Goal: Navigation & Orientation: Find specific page/section

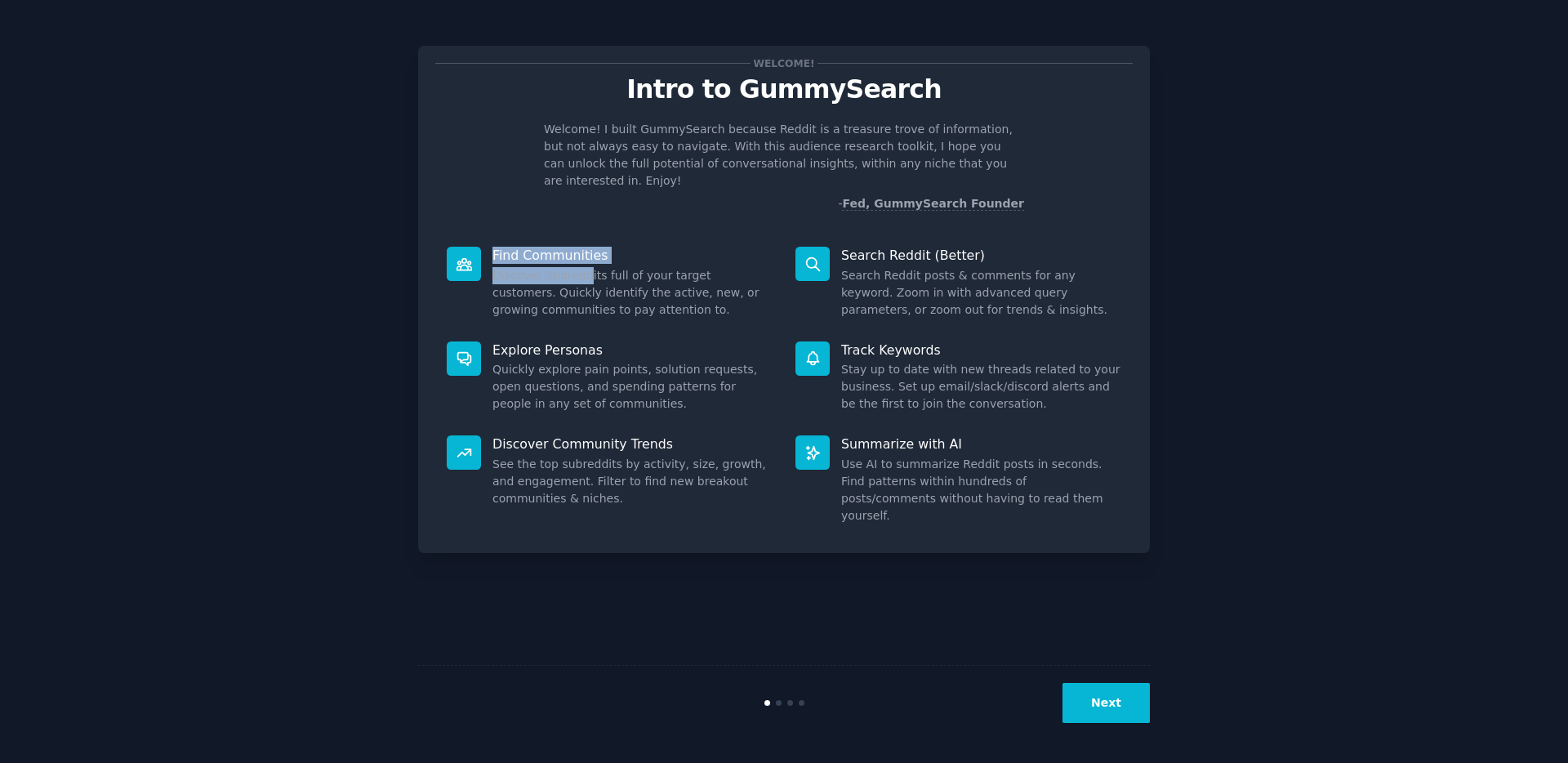
drag, startPoint x: 496, startPoint y: 234, endPoint x: 613, endPoint y: 261, distance: 120.1
click at [591, 259] on div "Find Communities Discover Subreddits full of your target customers. Quickly ide…" at bounding box center [609, 282] width 349 height 94
click at [615, 267] on dd "Discover Subreddits full of your target customers. Quickly identify the active,…" at bounding box center [632, 292] width 280 height 52
drag, startPoint x: 483, startPoint y: 259, endPoint x: 559, endPoint y: 275, distance: 77.7
click at [559, 275] on div "Find Communities Discover Subreddits full of your target customers. Quickly ide…" at bounding box center [609, 282] width 349 height 94
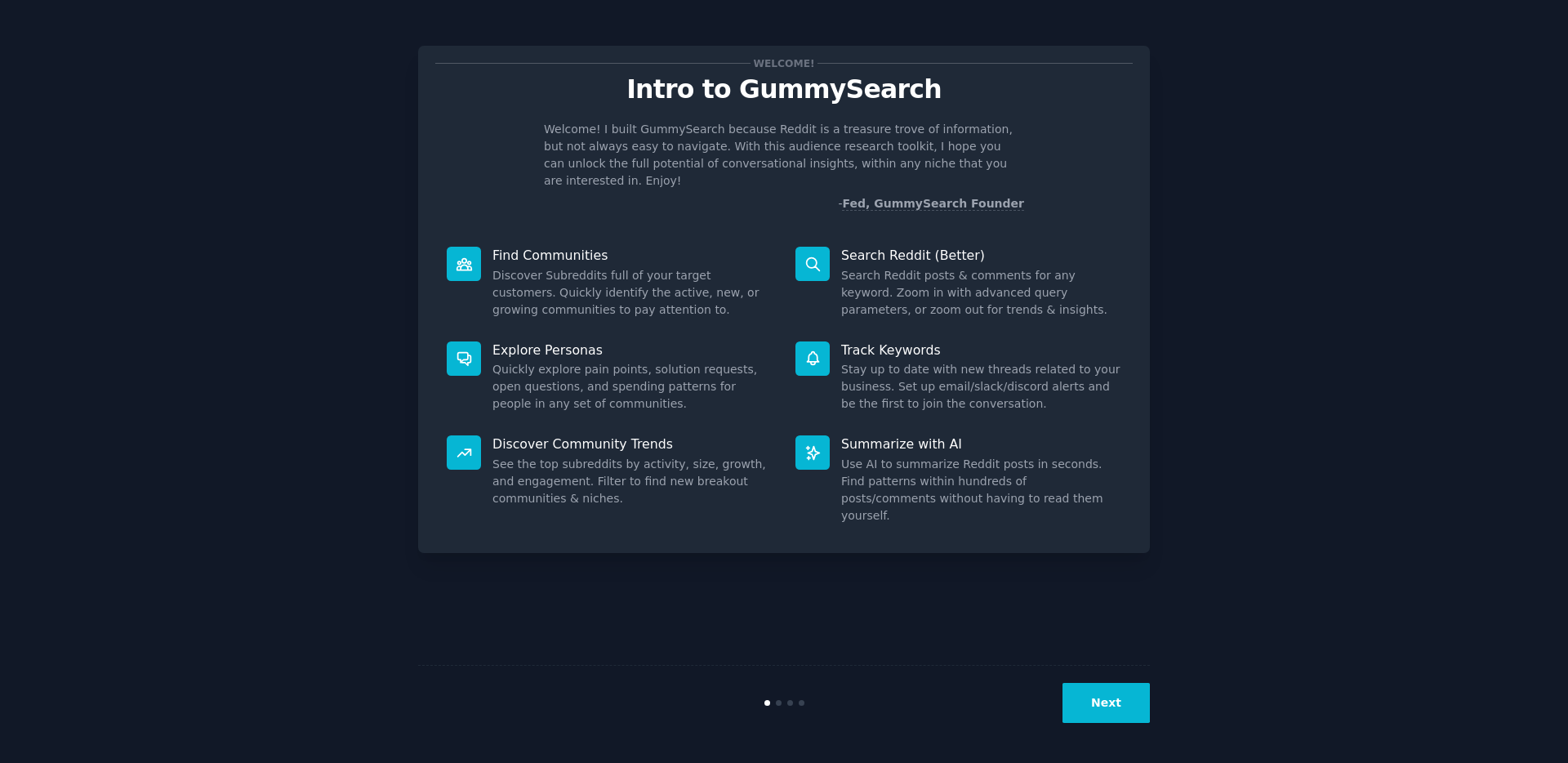
click at [565, 272] on dd "Discover Subreddits full of your target customers. Quickly identify the active,…" at bounding box center [632, 292] width 280 height 52
drag, startPoint x: 495, startPoint y: 357, endPoint x: 672, endPoint y: 353, distance: 177.0
click at [674, 361] on dd "Quickly explore pain points, solution requests, open questions, and spending pa…" at bounding box center [632, 386] width 280 height 52
click at [669, 361] on dd "Quickly explore pain points, solution requests, open questions, and spending pa…" at bounding box center [632, 386] width 280 height 52
click at [1130, 722] on button "Next" at bounding box center [1106, 703] width 87 height 40
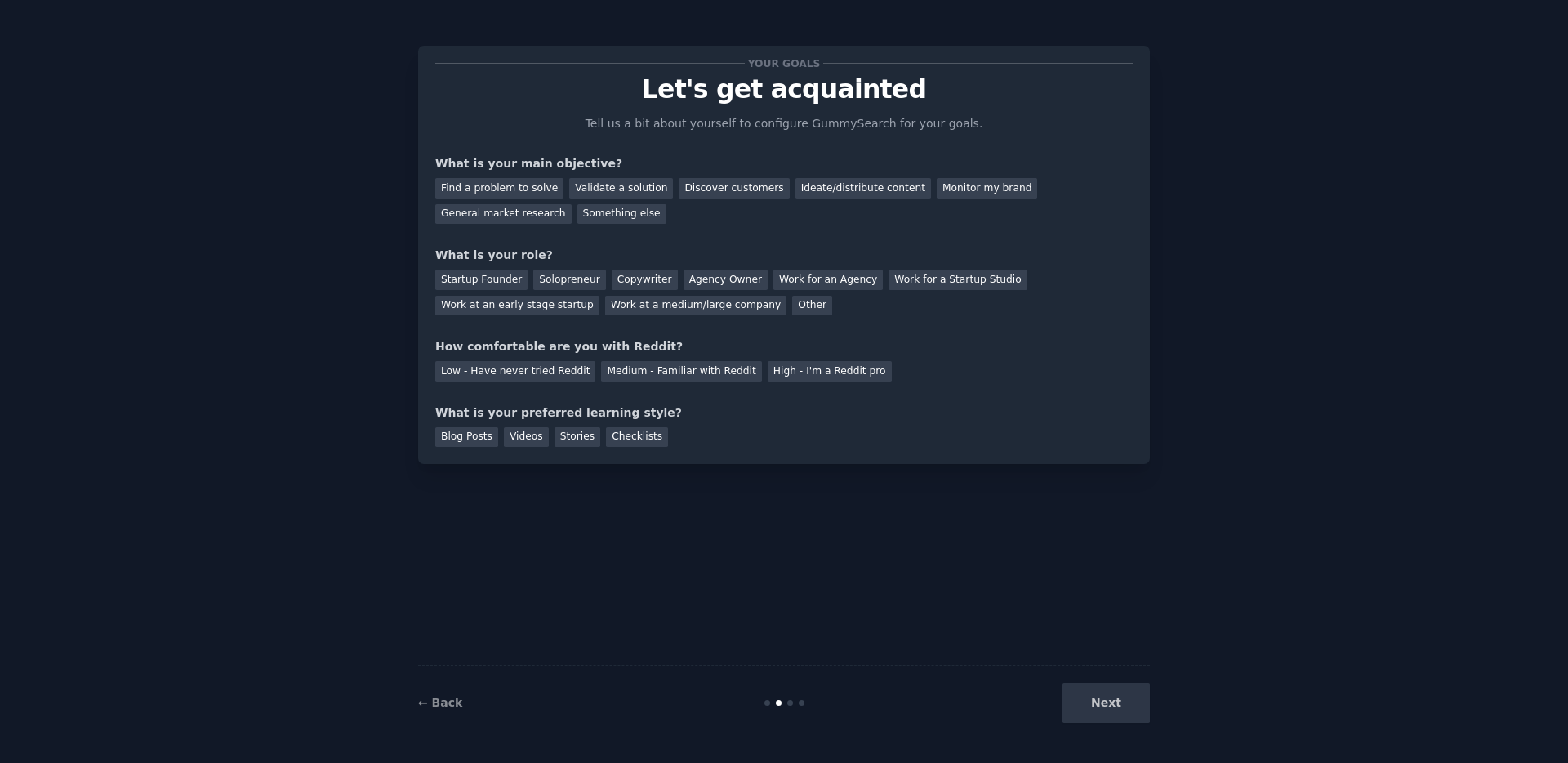
click at [429, 710] on div "← Back" at bounding box center [540, 702] width 244 height 17
click at [441, 702] on link "← Back" at bounding box center [440, 702] width 44 height 13
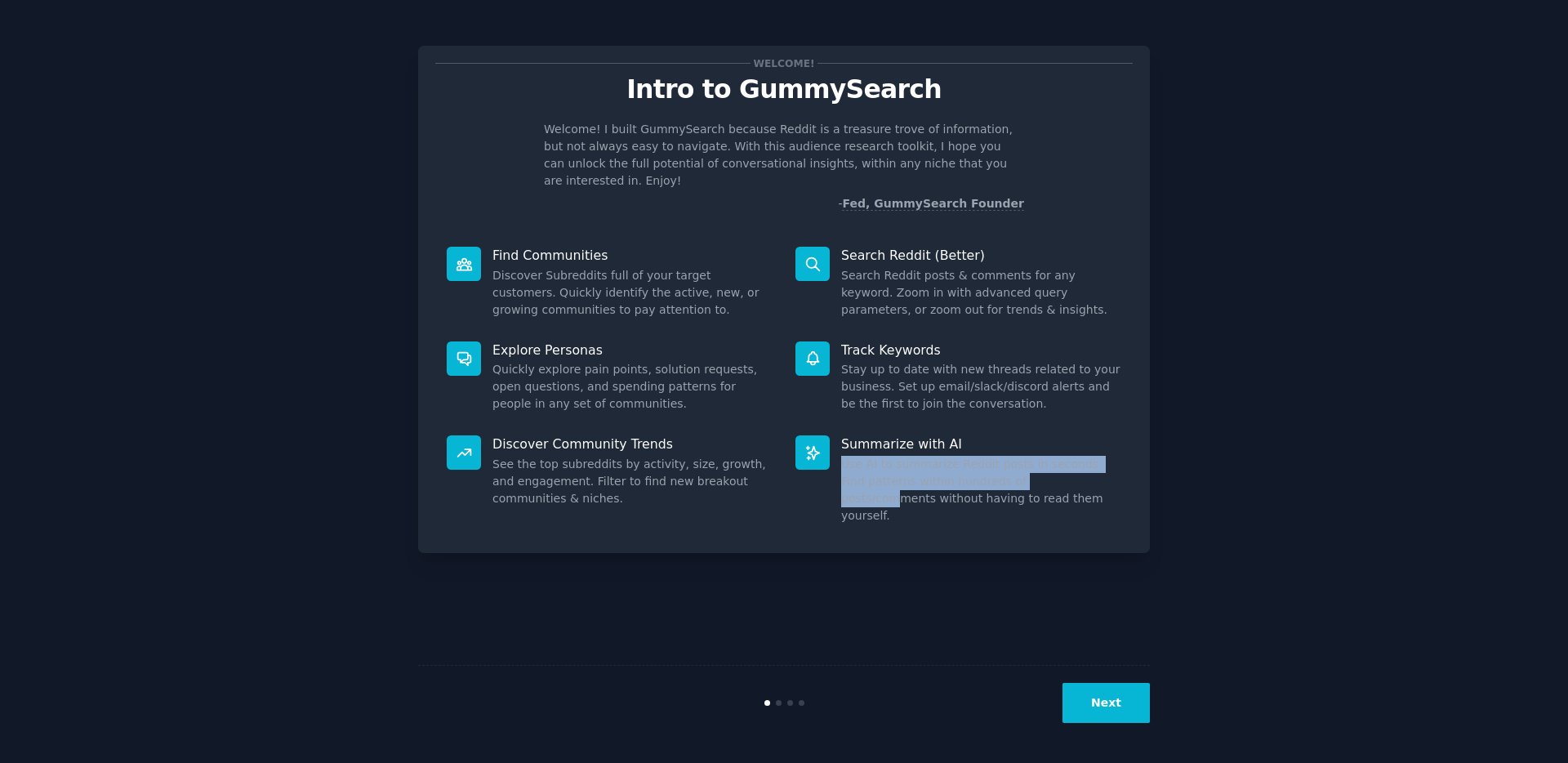
drag, startPoint x: 858, startPoint y: 450, endPoint x: 1048, endPoint y: 468, distance: 190.9
click at [1047, 468] on dd "Use AI to summarize Reddit posts in seconds. Find patterns within hundreds of p…" at bounding box center [981, 490] width 280 height 69
click at [1057, 481] on dd "Use AI to summarize Reddit posts in seconds. Find patterns within hundreds of p…" at bounding box center [981, 490] width 280 height 69
click at [1105, 695] on button "Next" at bounding box center [1106, 703] width 87 height 40
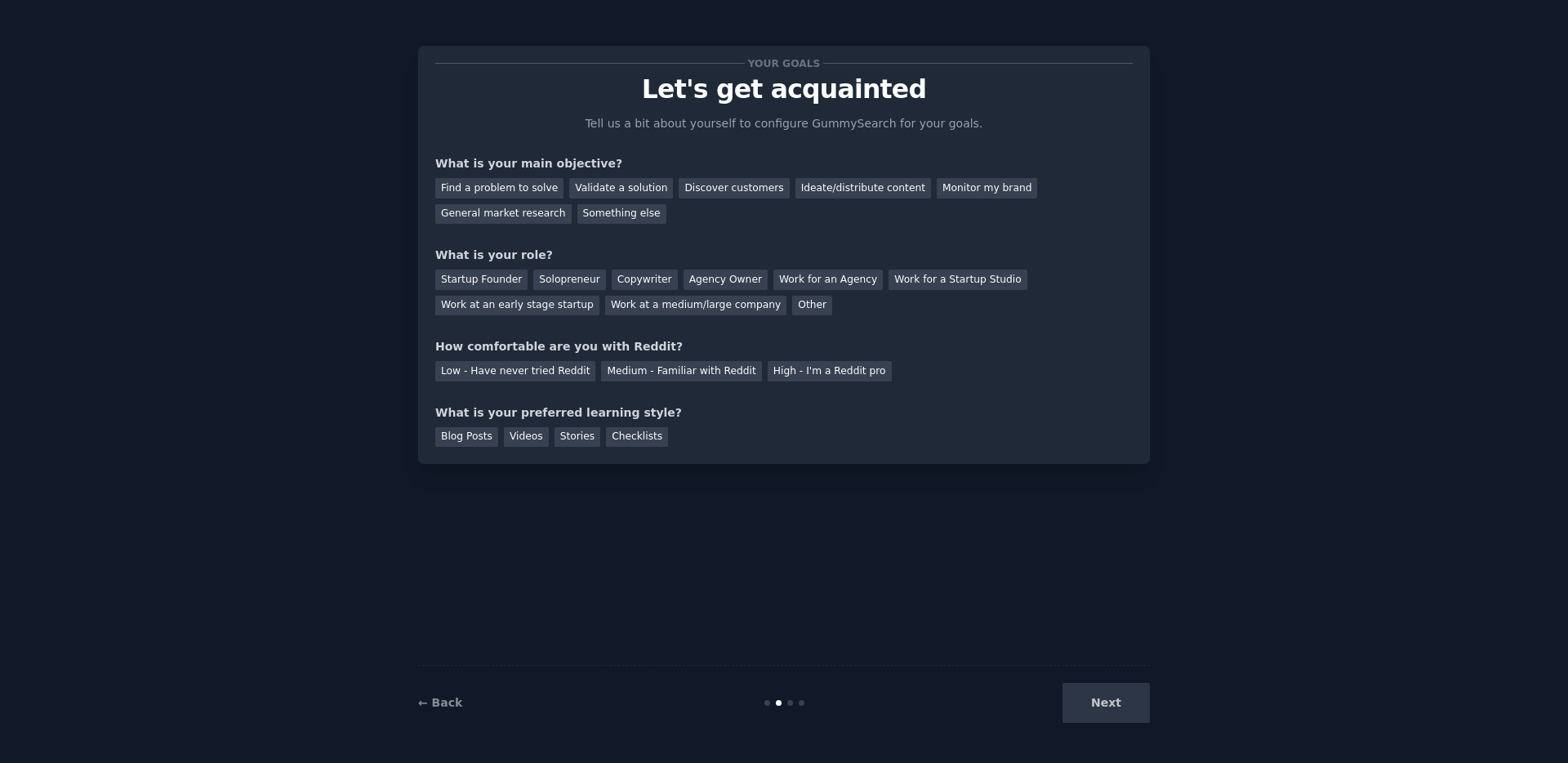
click at [441, 694] on div "← Back" at bounding box center [540, 702] width 244 height 17
click at [446, 703] on link "← Back" at bounding box center [440, 702] width 44 height 13
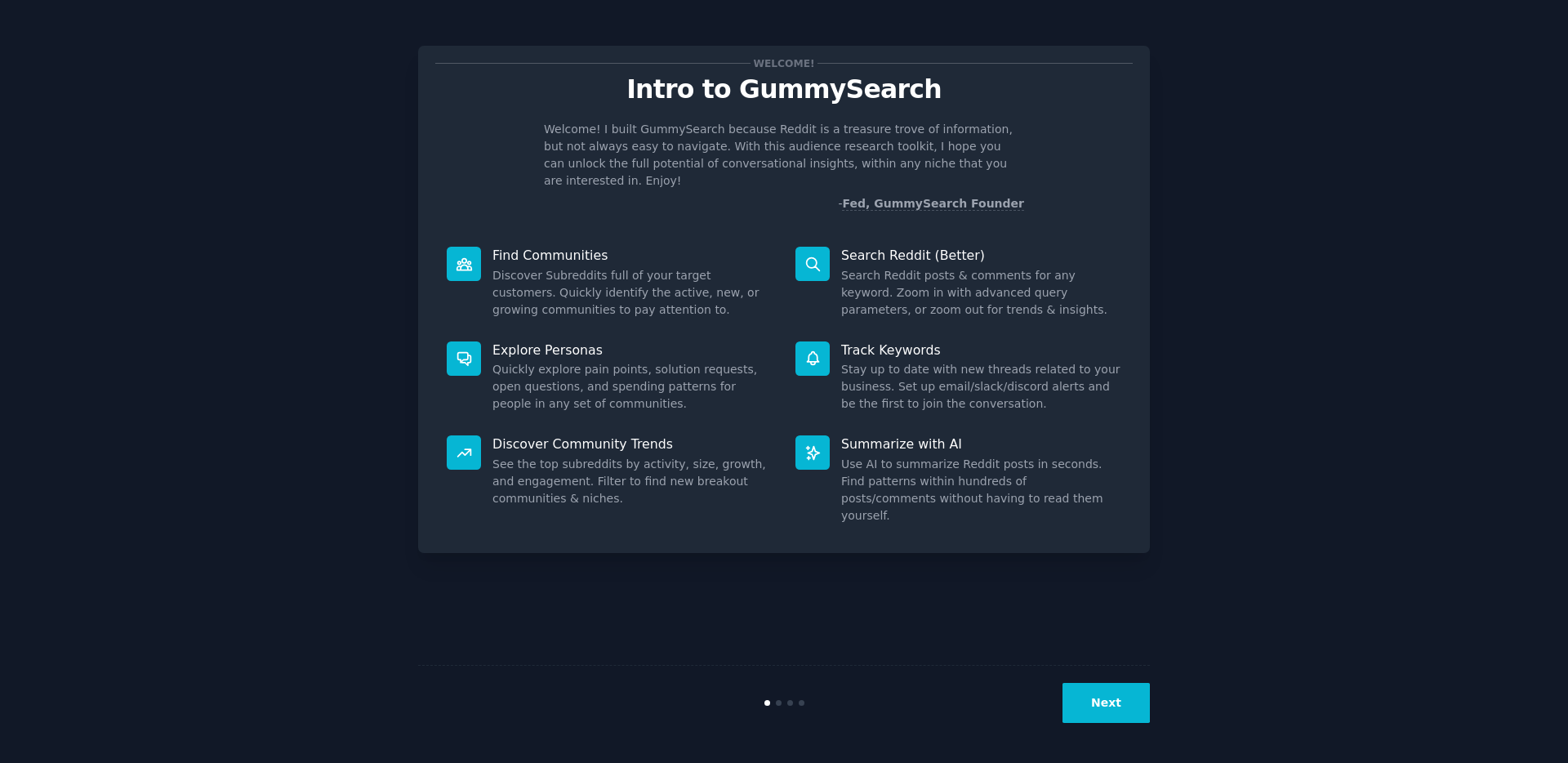
click at [1119, 699] on button "Next" at bounding box center [1106, 703] width 87 height 40
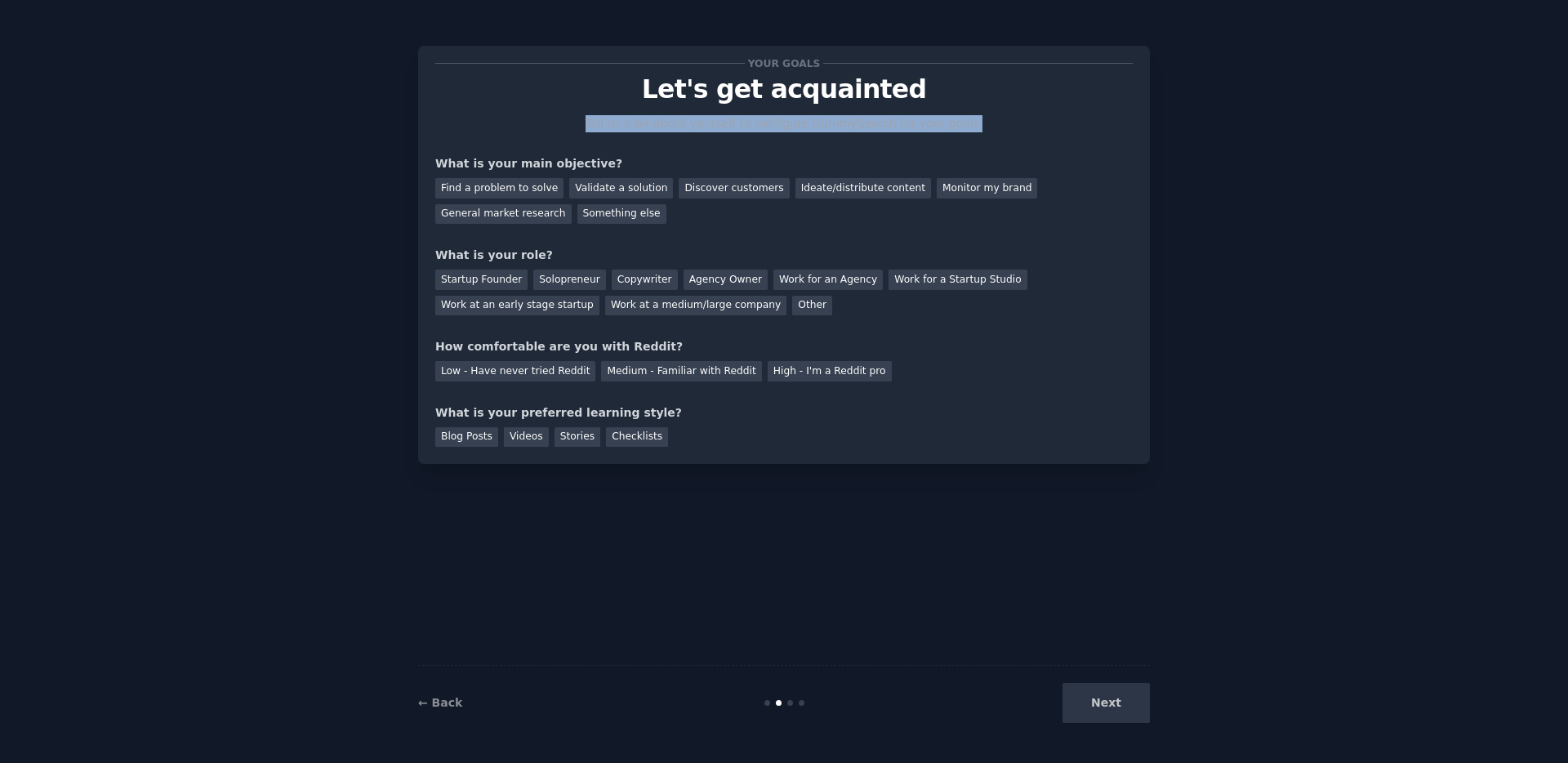
drag, startPoint x: 601, startPoint y: 120, endPoint x: 983, endPoint y: 118, distance: 382.0
click at [983, 118] on p "Tell us a bit about yourself to configure GummySearch for your goals." at bounding box center [784, 123] width 412 height 17
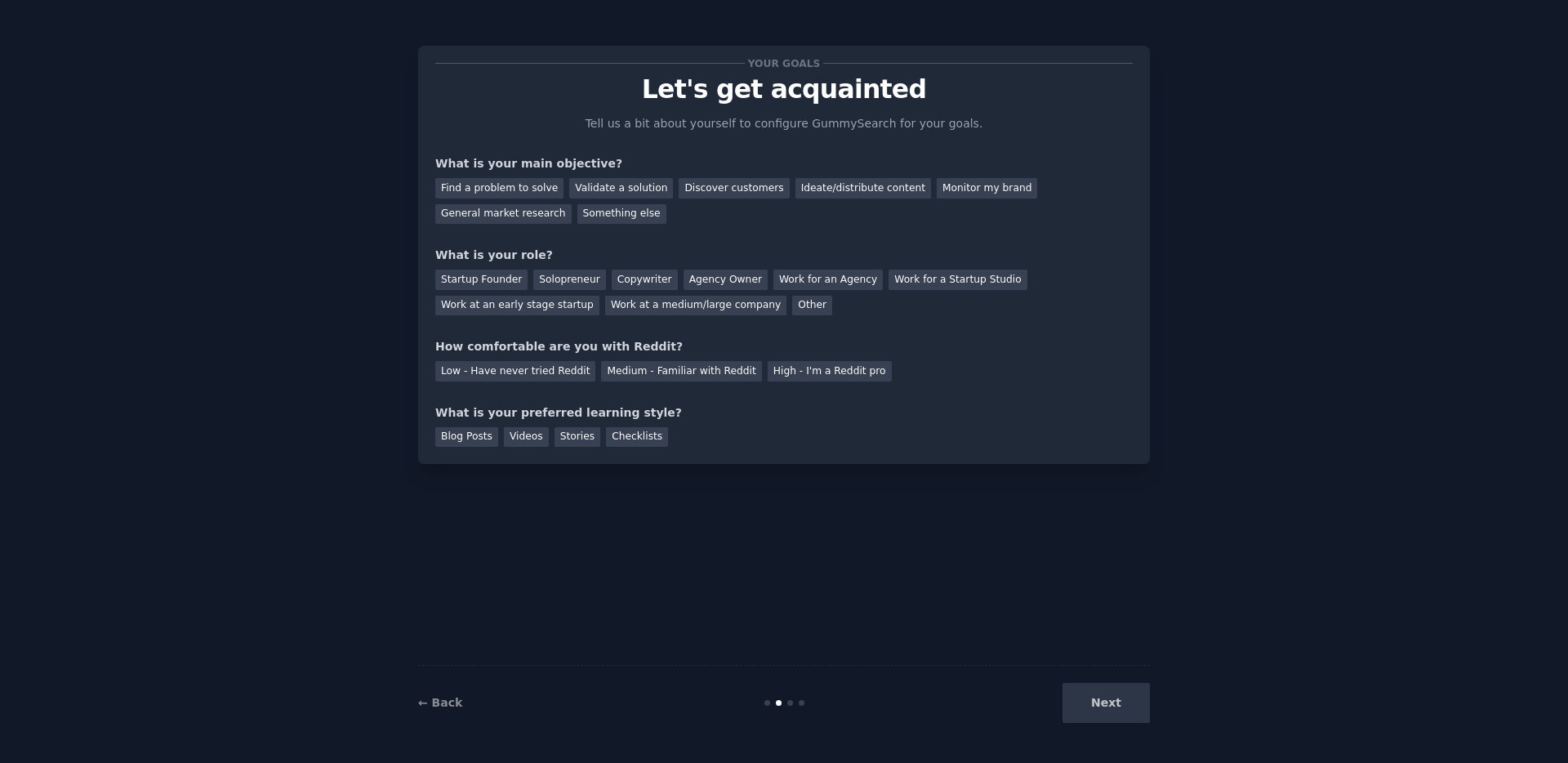
click at [980, 122] on p "Tell us a bit about yourself to configure GummySearch for your goals." at bounding box center [784, 123] width 412 height 17
click at [521, 185] on div "Find a problem to solve" at bounding box center [499, 188] width 128 height 21
click at [704, 196] on div "Discover customers" at bounding box center [734, 188] width 111 height 21
click at [562, 281] on div "Solopreneur" at bounding box center [569, 279] width 72 height 21
click at [495, 377] on div "Low - Have never tried Reddit" at bounding box center [515, 371] width 161 height 21
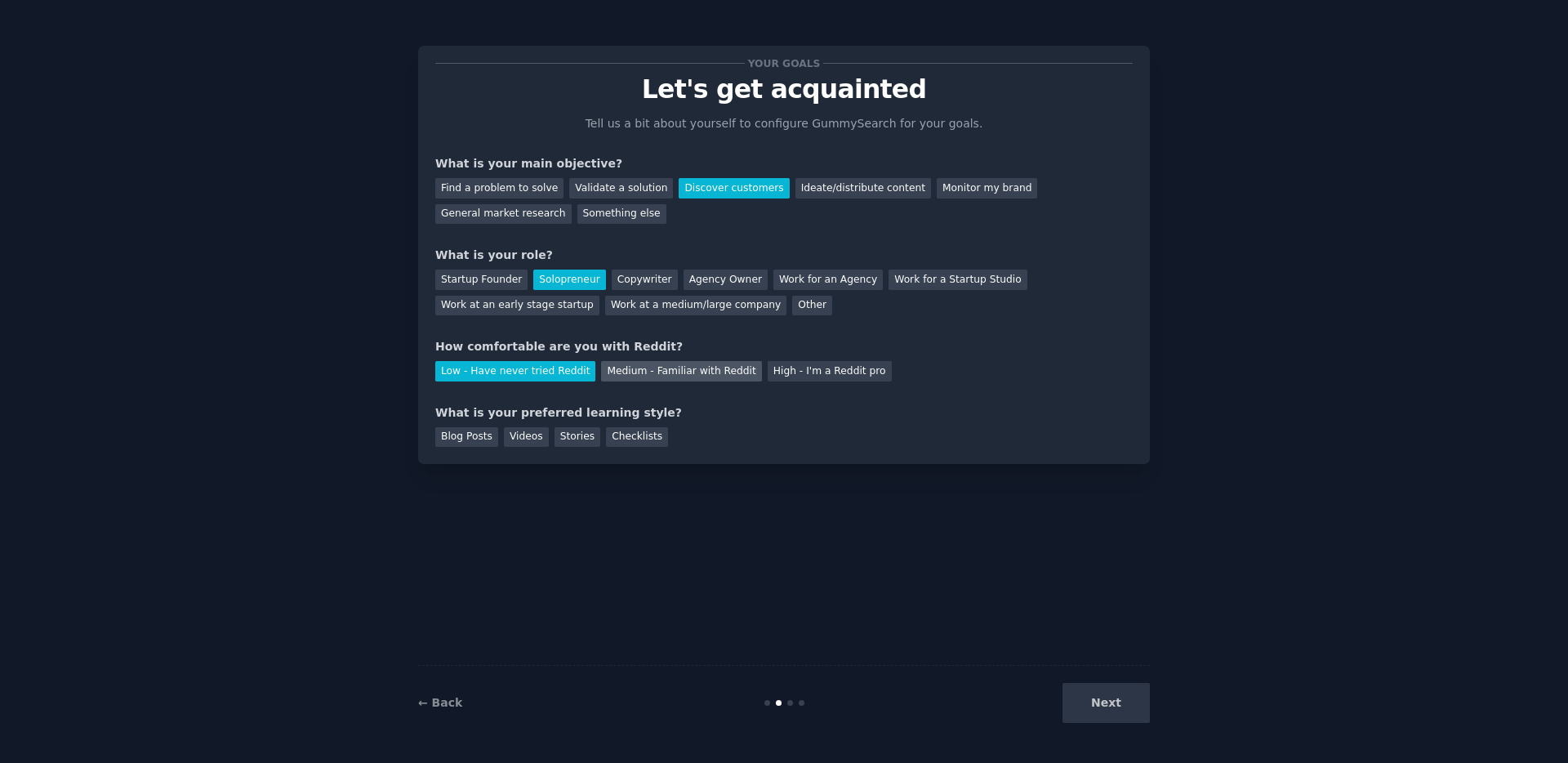
click at [657, 371] on div "Medium - Familiar with Reddit" at bounding box center [681, 371] width 161 height 21
click at [527, 439] on div "Videos" at bounding box center [527, 437] width 45 height 21
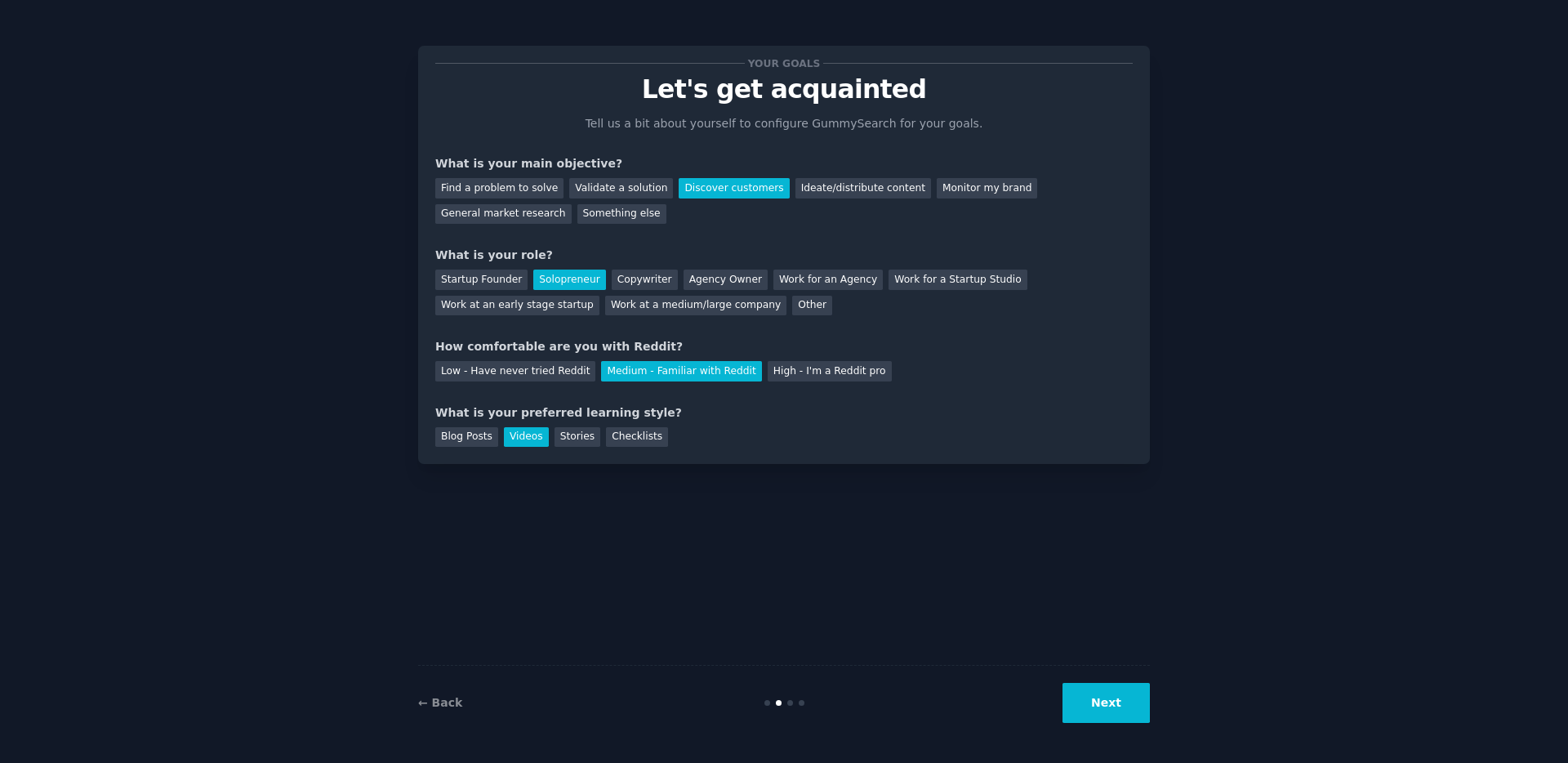
click at [1126, 704] on button "Next" at bounding box center [1106, 703] width 87 height 40
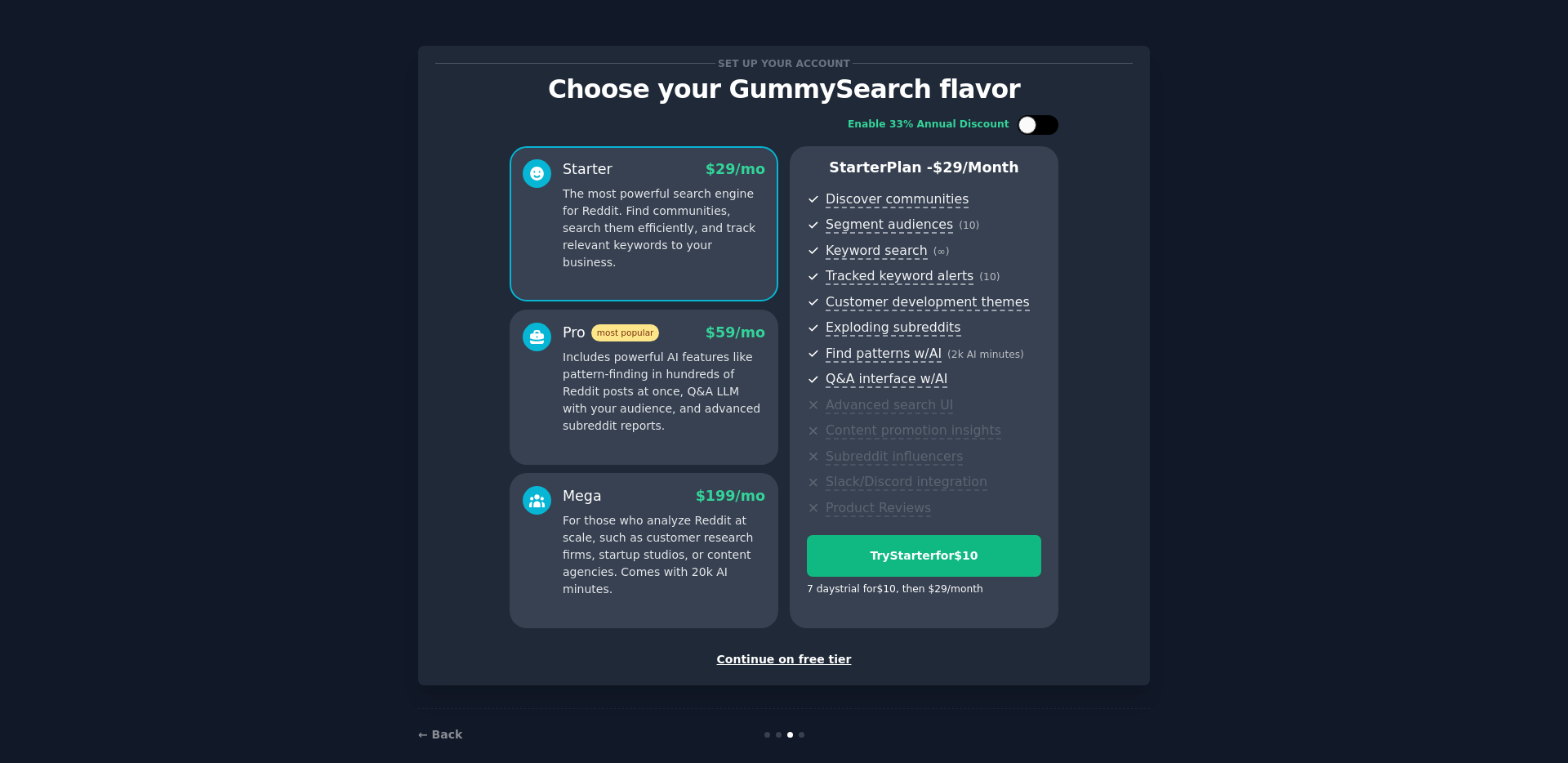
click at [1027, 125] on div at bounding box center [1027, 125] width 18 height 18
click at [1055, 125] on div at bounding box center [1048, 125] width 18 height 18
click at [1055, 125] on div at bounding box center [1037, 125] width 41 height 20
click at [1055, 125] on div at bounding box center [1048, 125] width 18 height 18
drag, startPoint x: 1055, startPoint y: 125, endPoint x: 1065, endPoint y: 112, distance: 16.4
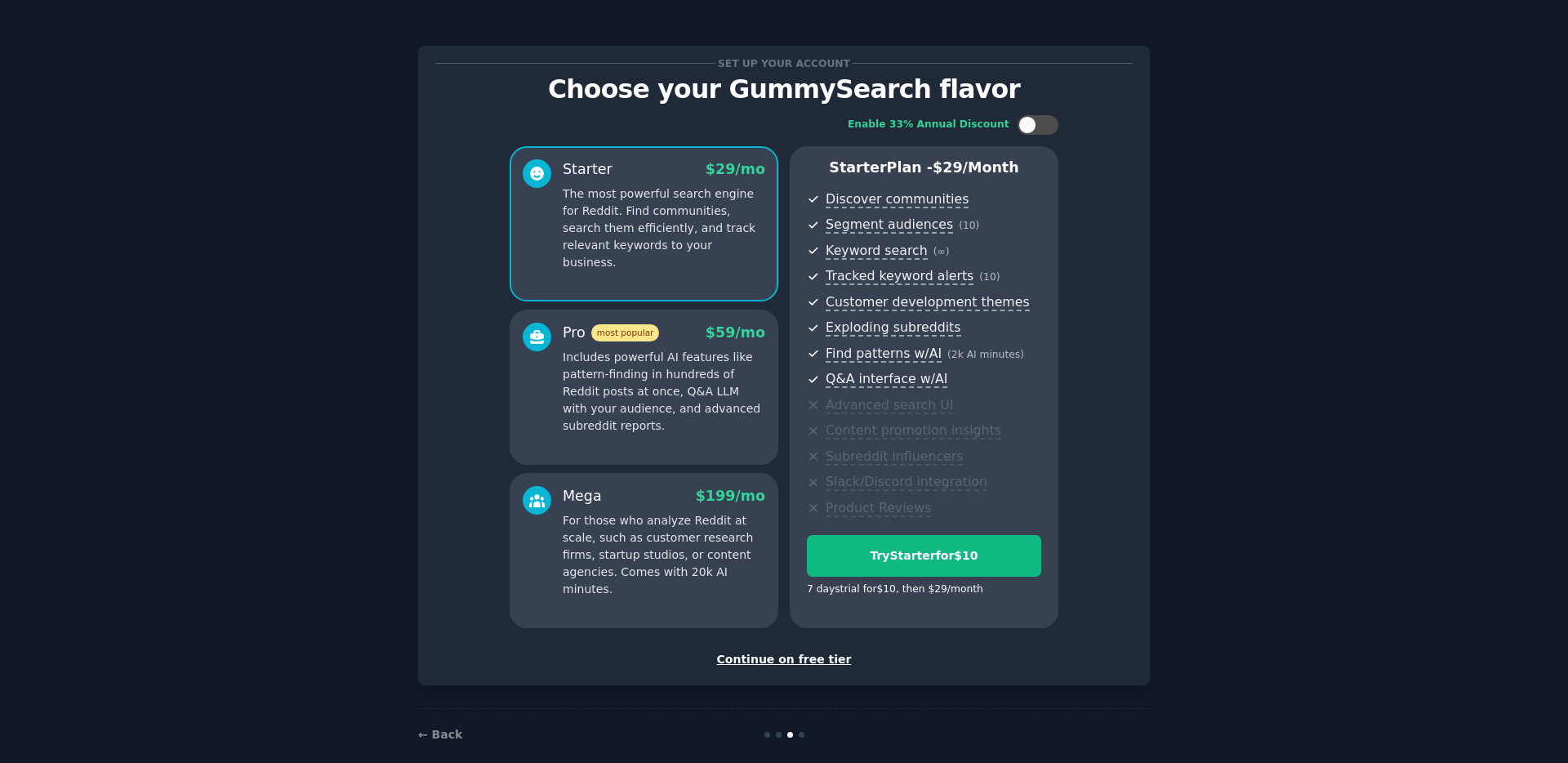
click at [1065, 113] on div "Enable 33% Annual Discount Starter $ 29 /mo The most powerful search engine for…" at bounding box center [784, 371] width 697 height 536
click at [1044, 138] on div "Enable 33% Annual Discount Starter $ 29 /mo The most powerful search engine for…" at bounding box center [784, 371] width 697 height 536
click at [1047, 131] on div at bounding box center [1037, 125] width 41 height 20
click at [1039, 125] on div at bounding box center [1048, 125] width 18 height 18
click at [1037, 125] on div at bounding box center [1037, 125] width 41 height 20
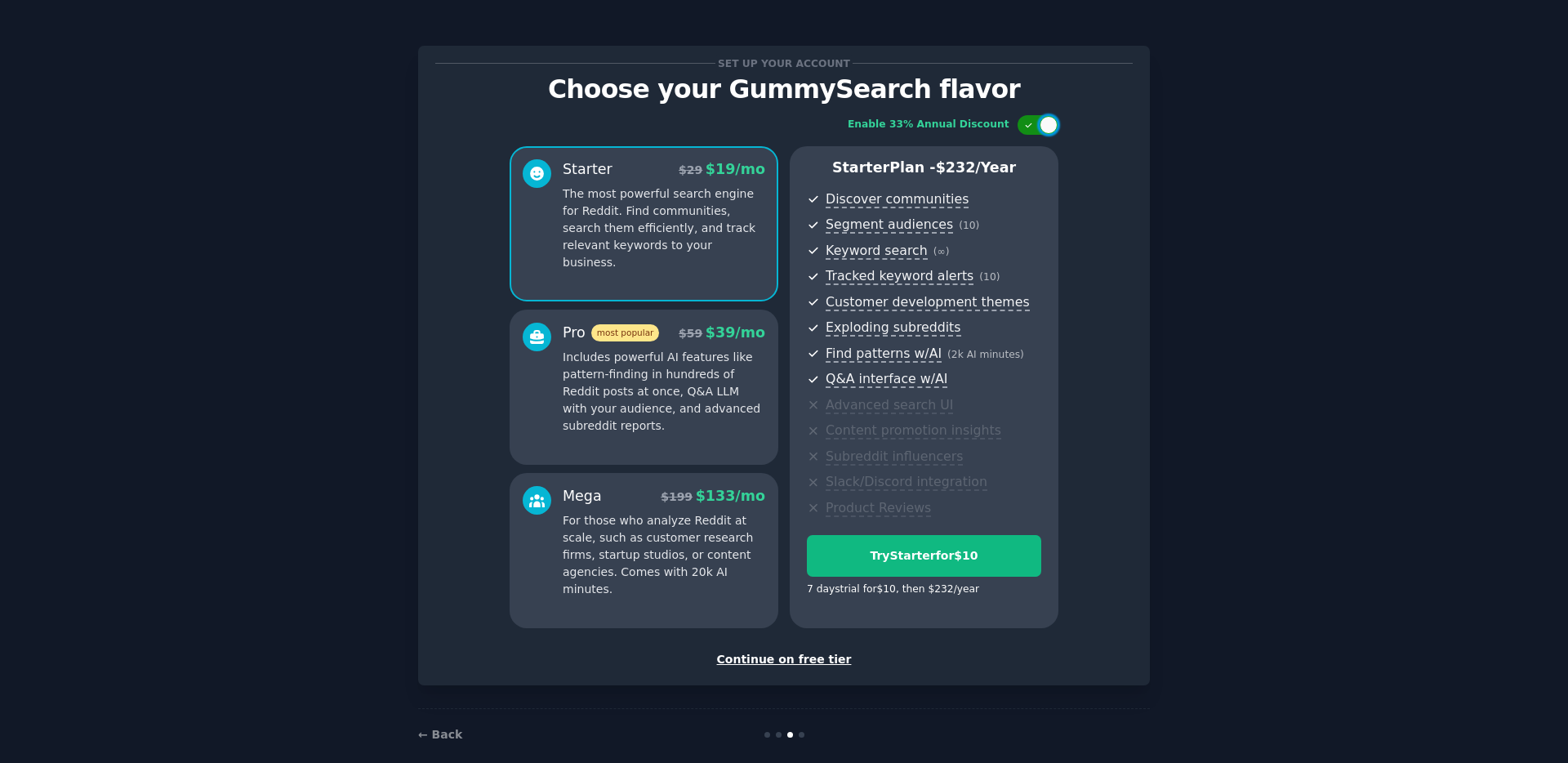
click at [1039, 125] on div at bounding box center [1048, 125] width 18 height 18
click at [1037, 125] on div at bounding box center [1037, 125] width 41 height 20
click at [1039, 125] on div at bounding box center [1048, 125] width 18 height 18
click at [1037, 127] on div at bounding box center [1037, 125] width 41 height 20
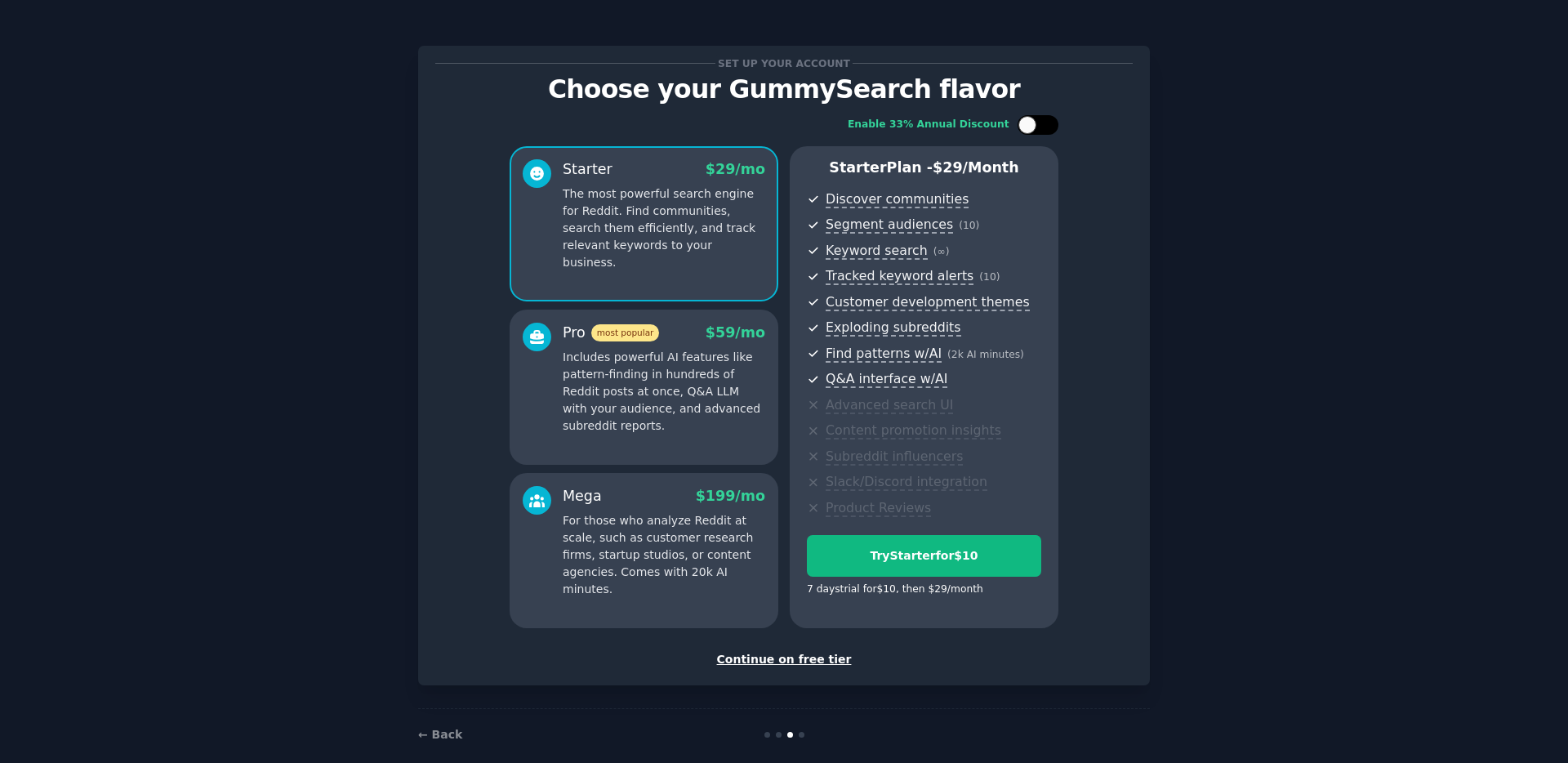
click at [1037, 127] on div at bounding box center [1037, 125] width 41 height 20
click at [1035, 127] on div at bounding box center [1037, 125] width 41 height 20
checkbox input "false"
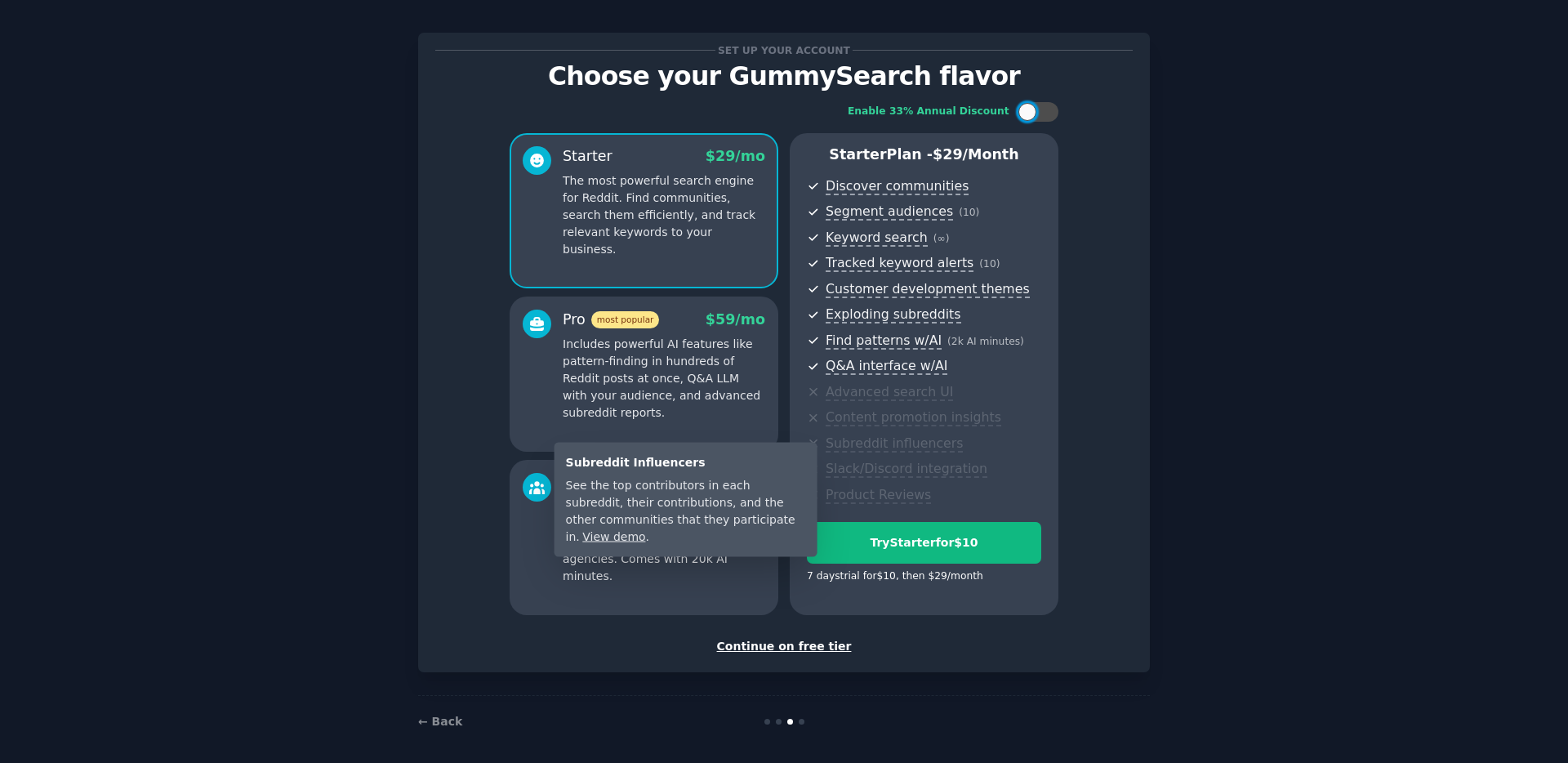
scroll to position [21, 0]
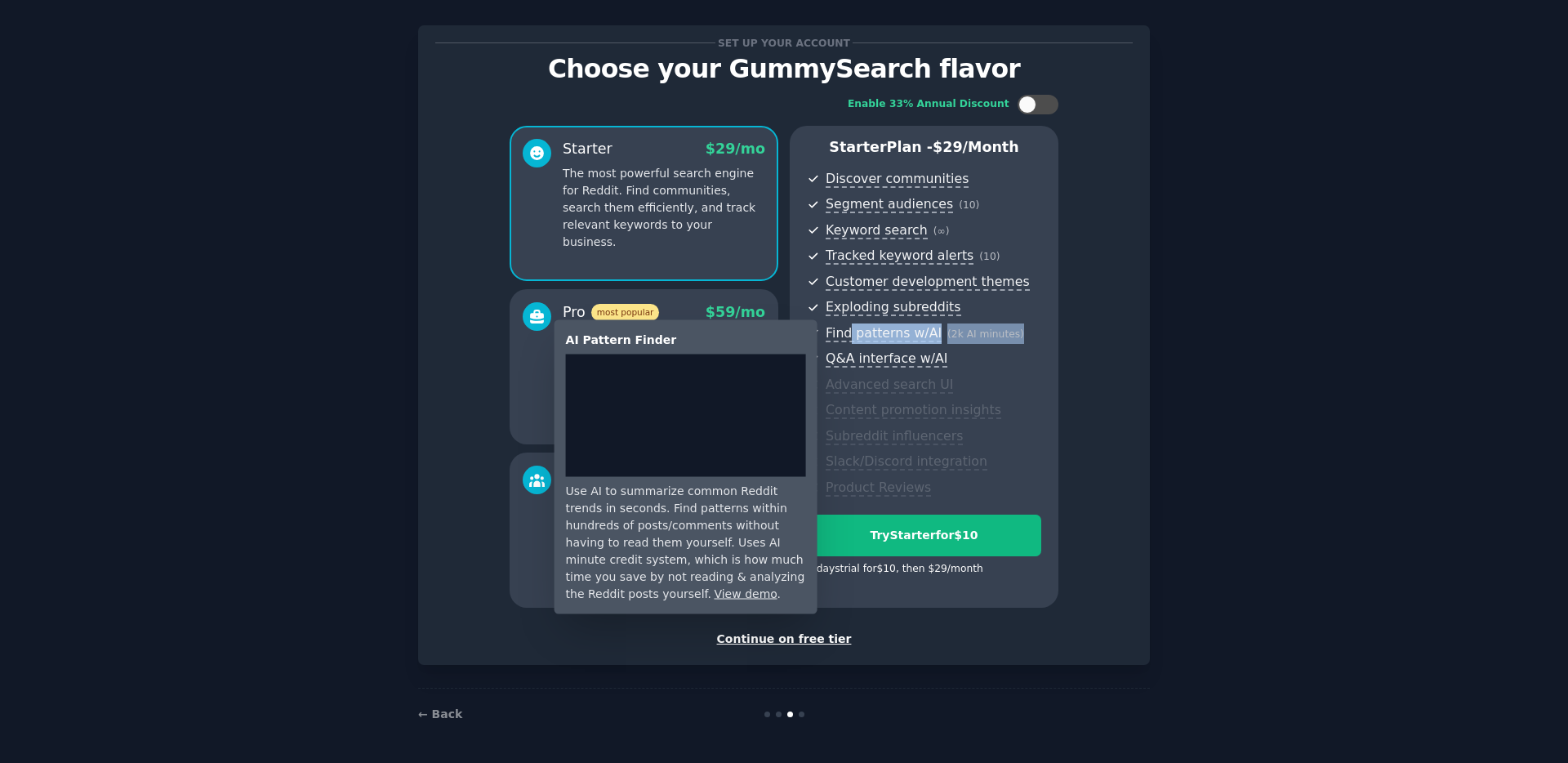
drag, startPoint x: 1013, startPoint y: 337, endPoint x: 849, endPoint y: 335, distance: 164.0
click at [845, 335] on span "Find patterns w/AI ( 2k AI minutes )" at bounding box center [933, 334] width 216 height 21
click at [856, 337] on span "Find patterns w/AI" at bounding box center [883, 333] width 116 height 17
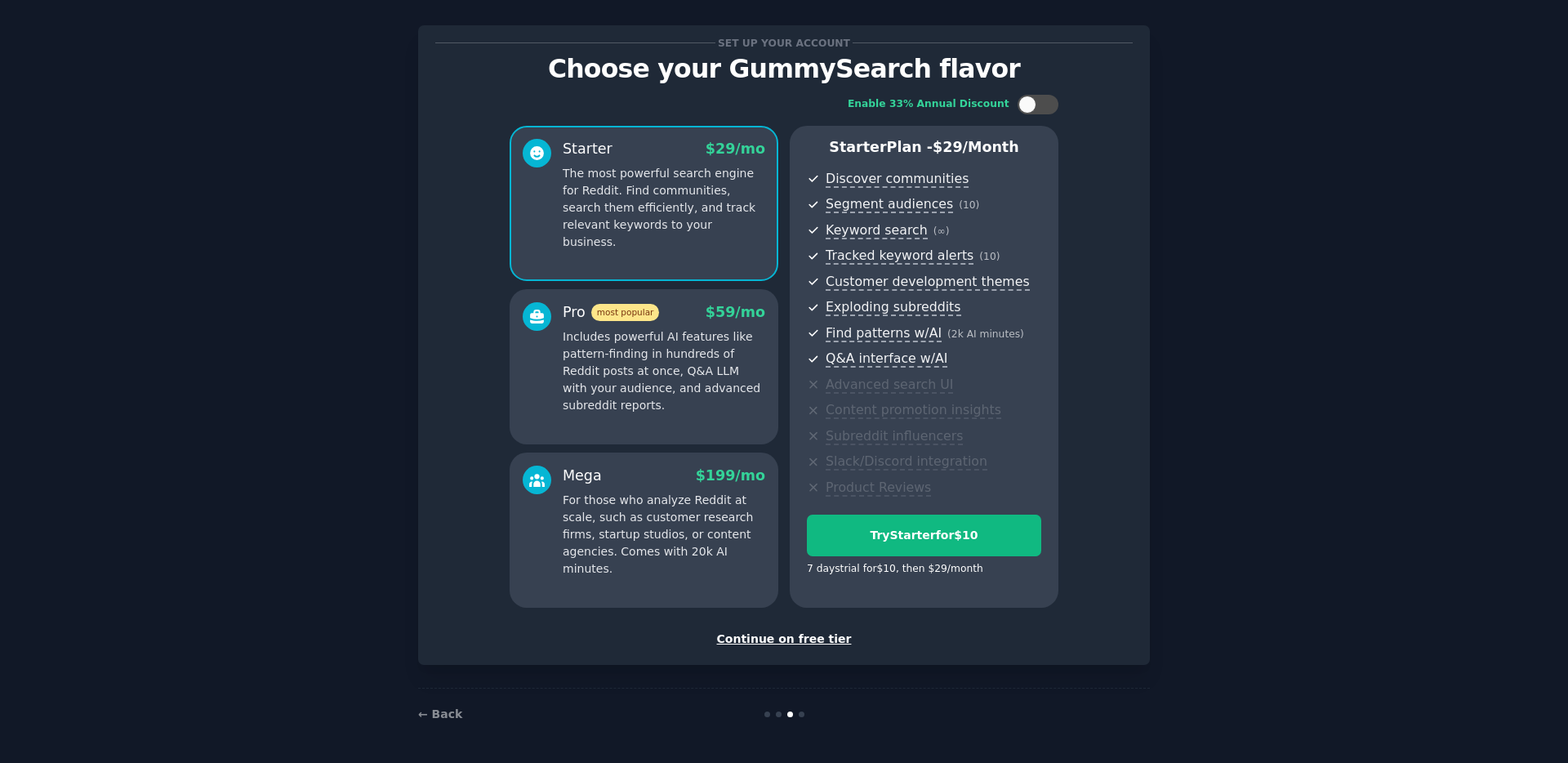
click at [1128, 484] on div "Enable 33% Annual Discount Starter $ 29 /mo The most powerful search engine for…" at bounding box center [784, 351] width 697 height 536
drag, startPoint x: 984, startPoint y: 572, endPoint x: 825, endPoint y: 550, distance: 160.5
click at [825, 550] on div "Try Starter for $10 7 days trial for $10 , then $ 29 /month" at bounding box center [924, 549] width 234 height 70
click at [1100, 434] on div "Enable 33% Annual Discount Starter $ 29 /mo The most powerful search engine for…" at bounding box center [784, 351] width 697 height 536
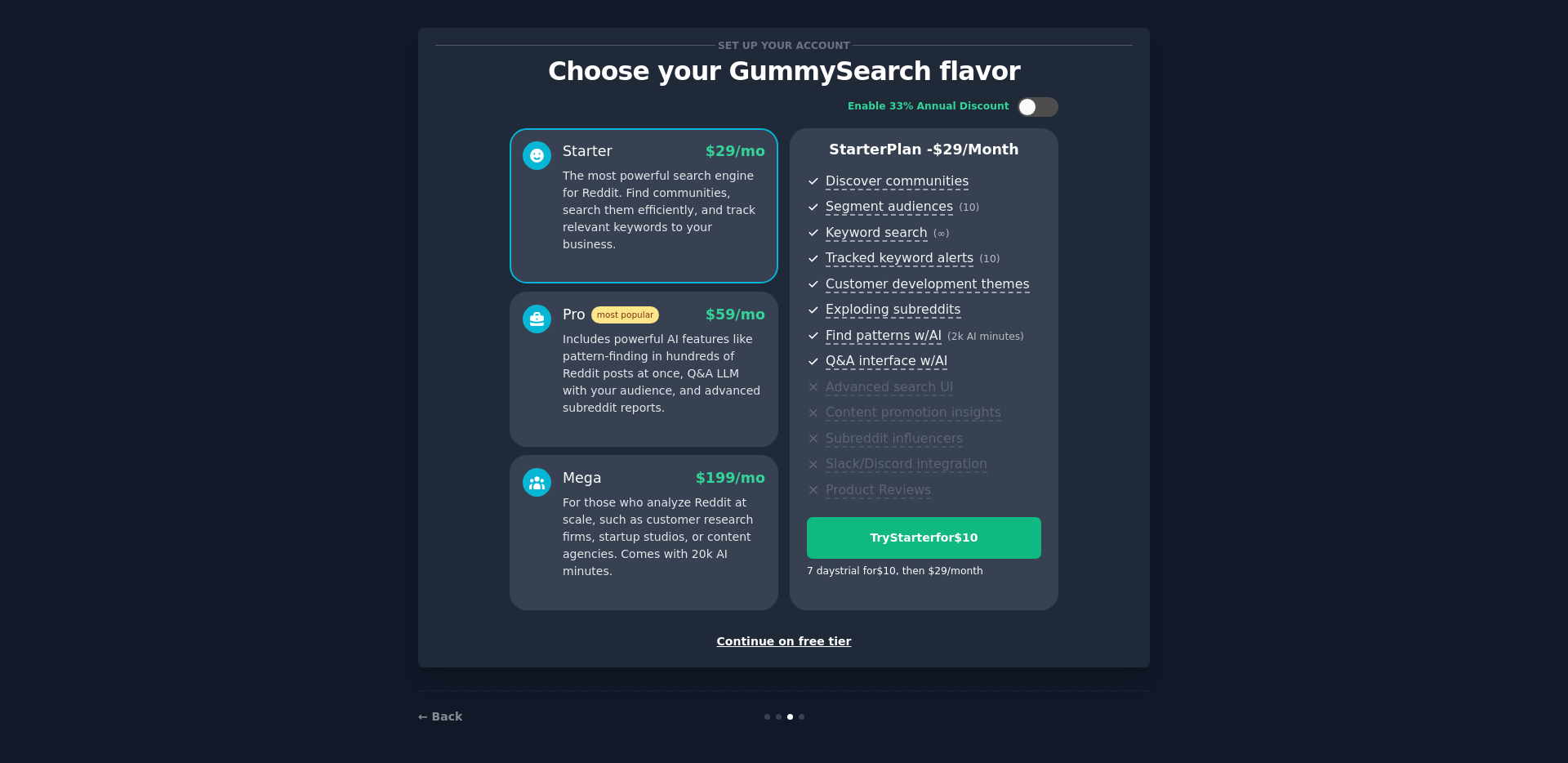
scroll to position [17, 0]
click at [774, 638] on div "Continue on free tier" at bounding box center [784, 642] width 697 height 17
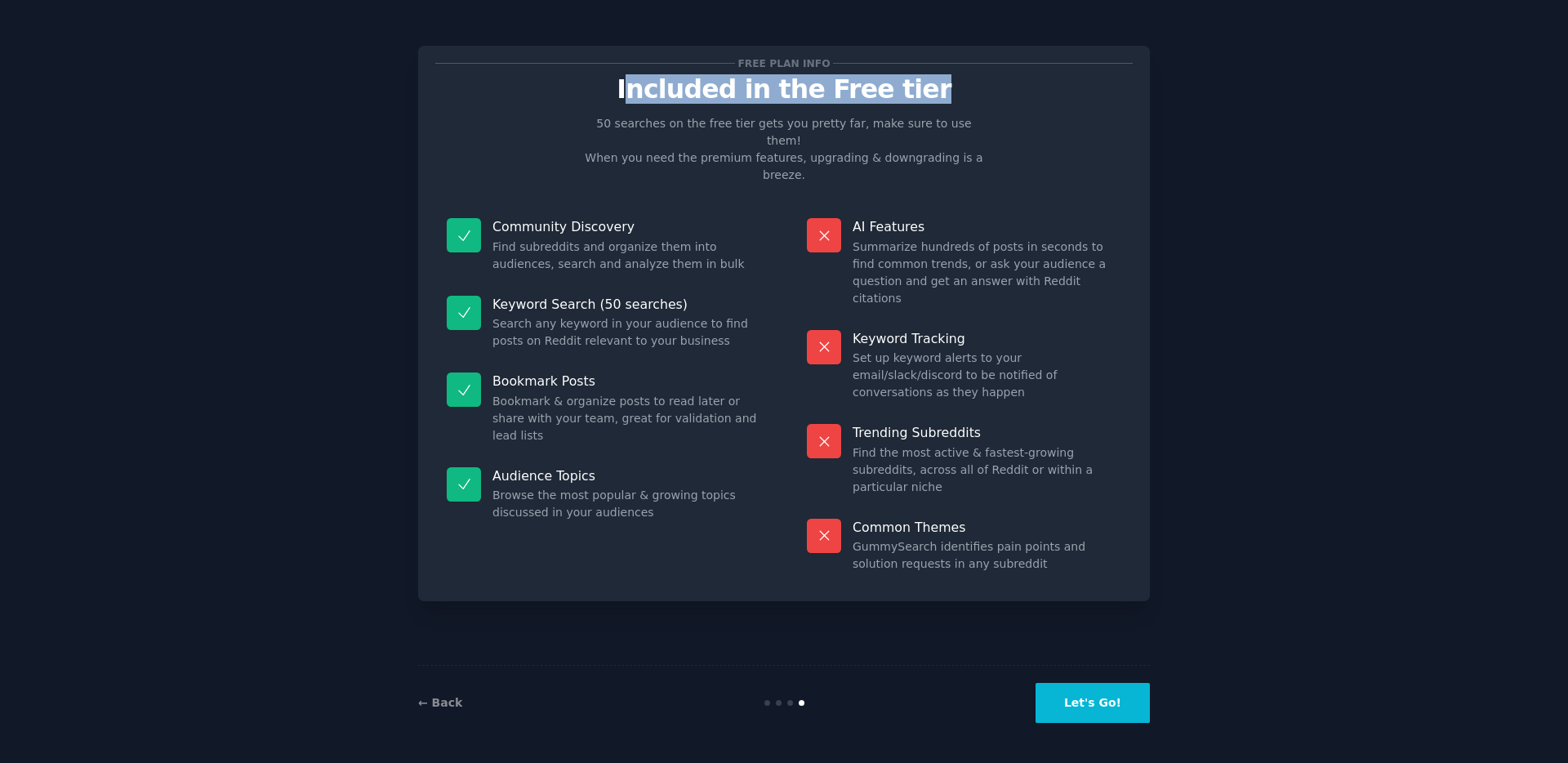
drag, startPoint x: 657, startPoint y: 91, endPoint x: 901, endPoint y: 93, distance: 244.0
click at [923, 96] on p "Included in the Free tier" at bounding box center [784, 90] width 697 height 29
click at [866, 91] on p "Included in the Free tier" at bounding box center [784, 90] width 697 height 29
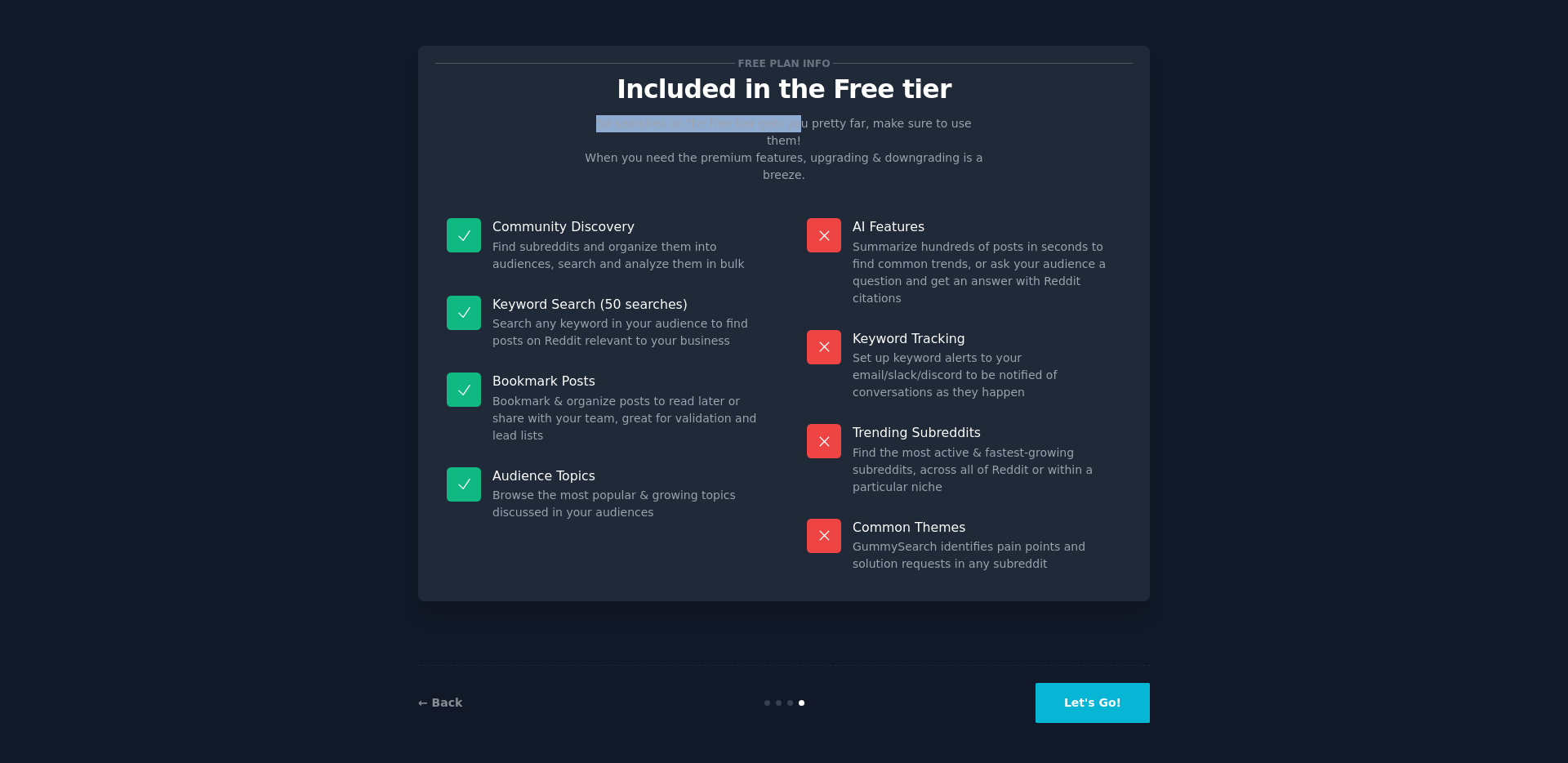
drag, startPoint x: 589, startPoint y: 118, endPoint x: 784, endPoint y: 121, distance: 195.0
click at [782, 121] on p "50 searches on the free tier gets you pretty far, make sure to use them! When y…" at bounding box center [784, 150] width 412 height 69
click at [809, 131] on p "50 searches on the free tier gets you pretty far, make sure to use them! When y…" at bounding box center [784, 150] width 412 height 69
click at [442, 702] on link "← Back" at bounding box center [440, 702] width 44 height 13
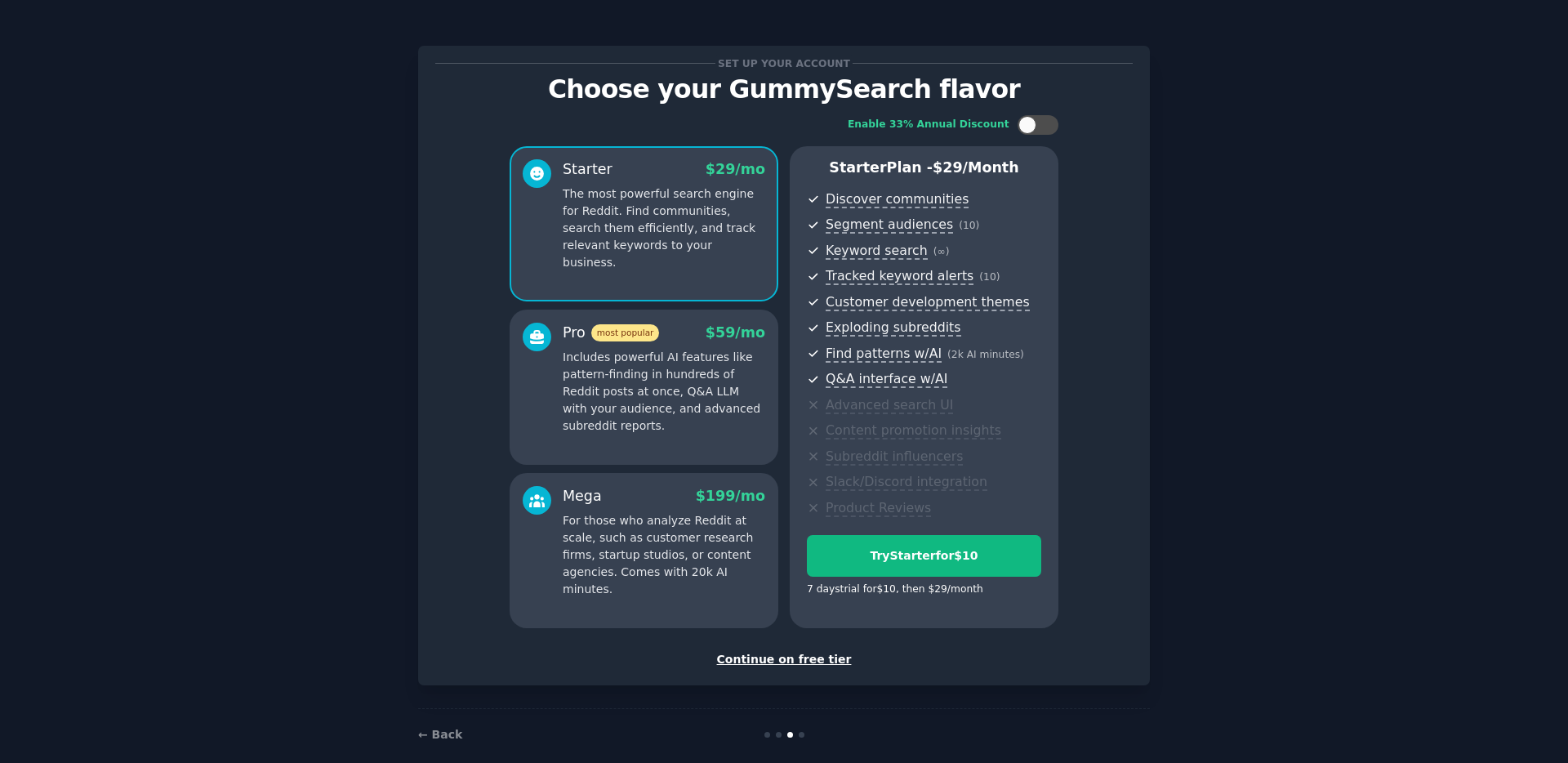
click at [787, 653] on div "Continue on free tier" at bounding box center [784, 660] width 697 height 17
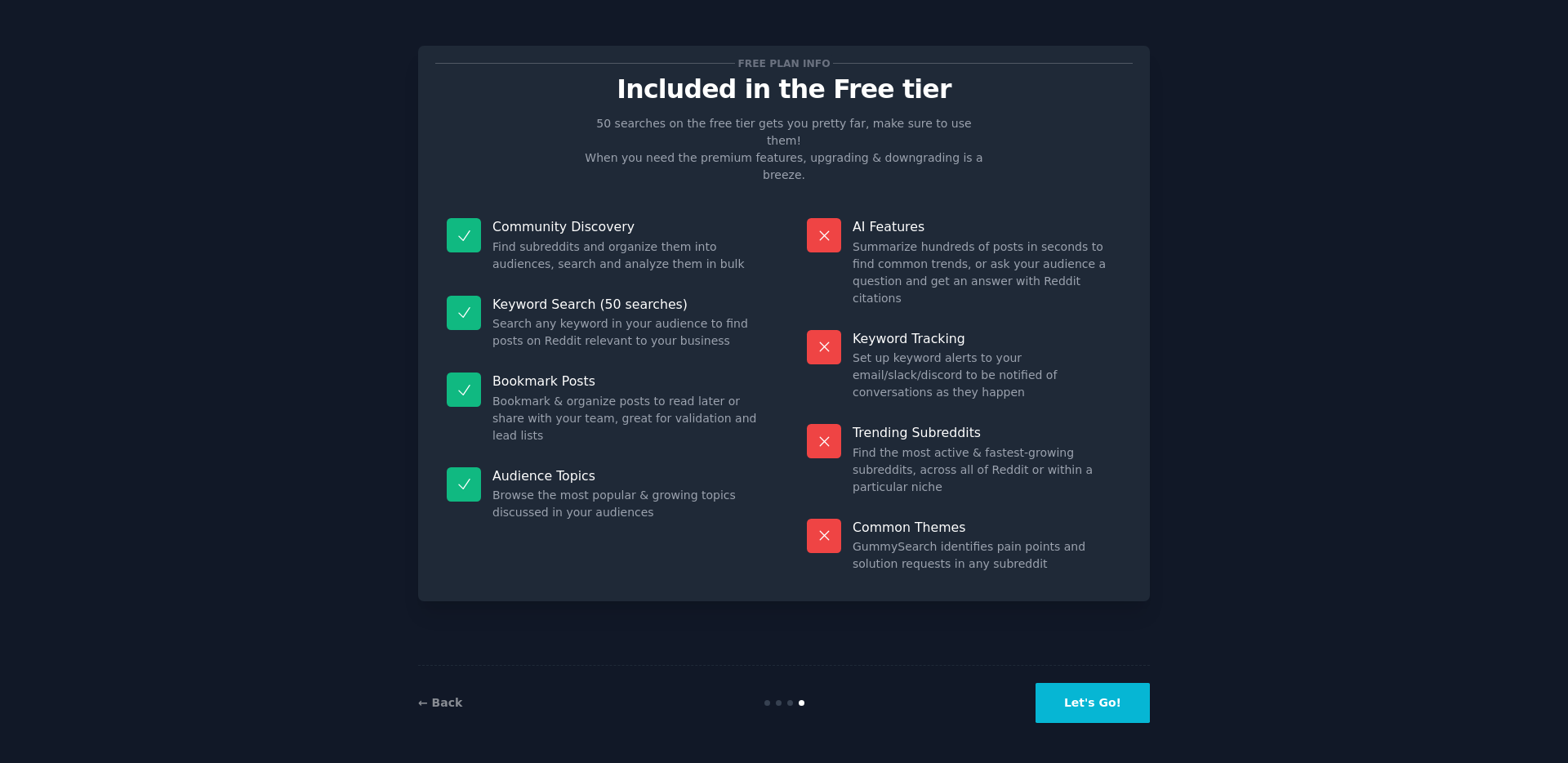
click at [832, 227] on icon at bounding box center [824, 235] width 17 height 17
drag, startPoint x: 821, startPoint y: 201, endPoint x: 753, endPoint y: 257, distance: 88.1
click at [858, 210] on div "AI Features Summarize hundreds of posts in seconds to find common trends, or as…" at bounding box center [964, 262] width 337 height 112
click at [429, 709] on link "← Back" at bounding box center [440, 702] width 44 height 13
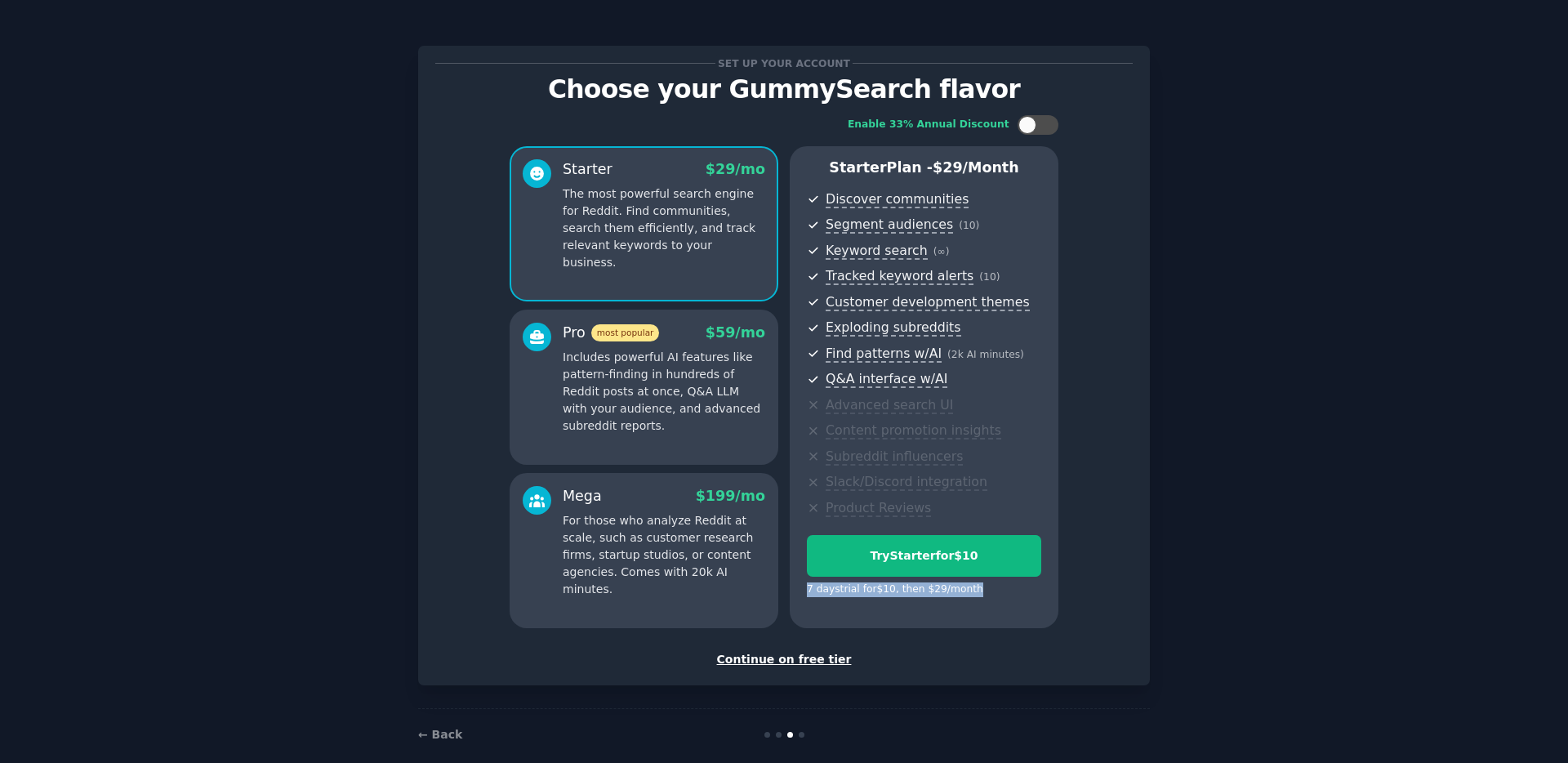
drag, startPoint x: 829, startPoint y: 591, endPoint x: 991, endPoint y: 588, distance: 162.0
click at [991, 588] on div "Starter Plan - $ 29 /month Discover communities Segment audiences ( 10 ) Keywor…" at bounding box center [924, 386] width 268 height 482
click at [981, 592] on div "7 days trial for $10 , then $ 29 /month" at bounding box center [924, 590] width 234 height 15
click at [806, 663] on div "Continue on free tier" at bounding box center [784, 660] width 697 height 17
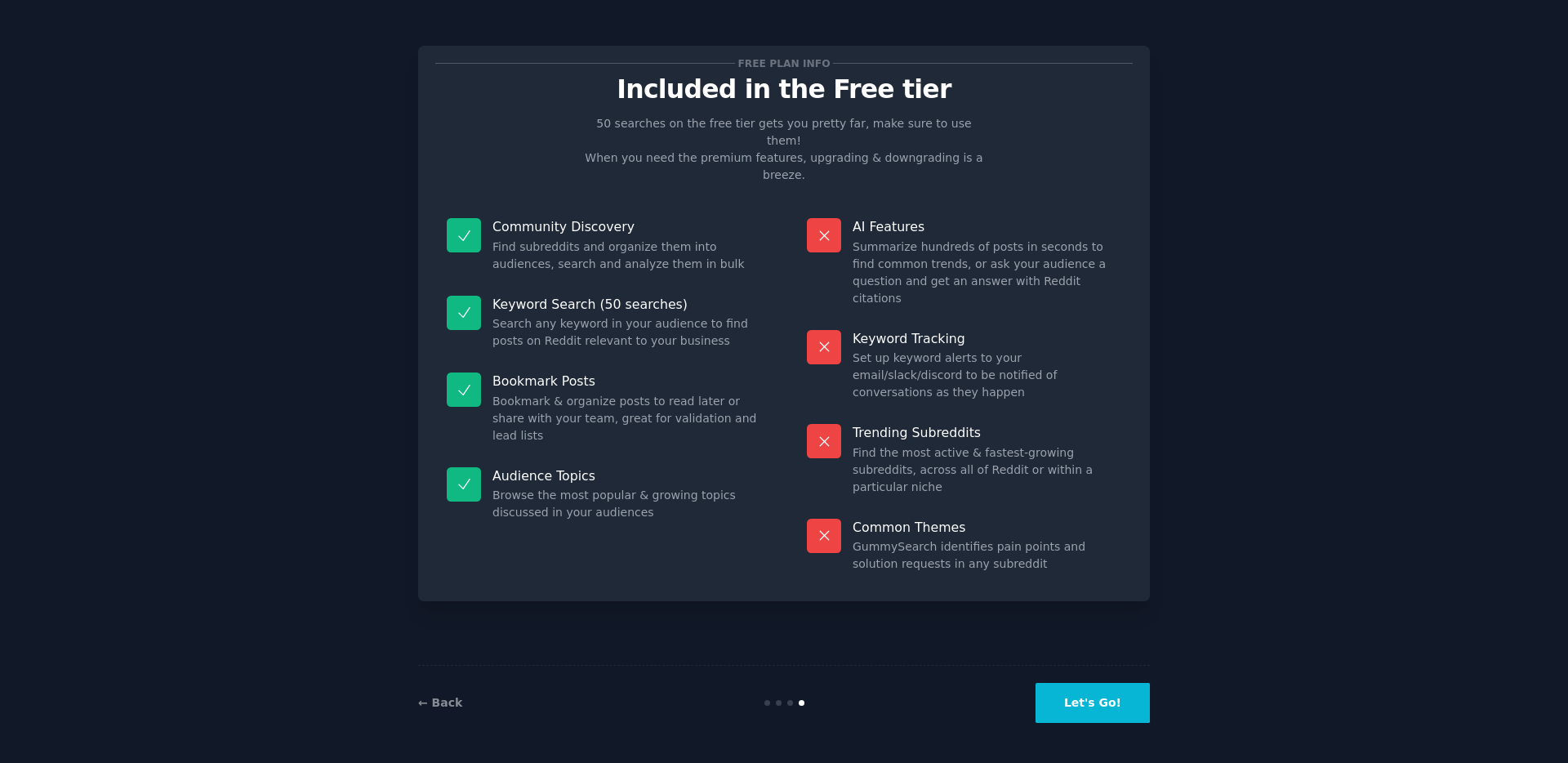
click at [1117, 692] on button "Let's Go!" at bounding box center [1093, 703] width 114 height 40
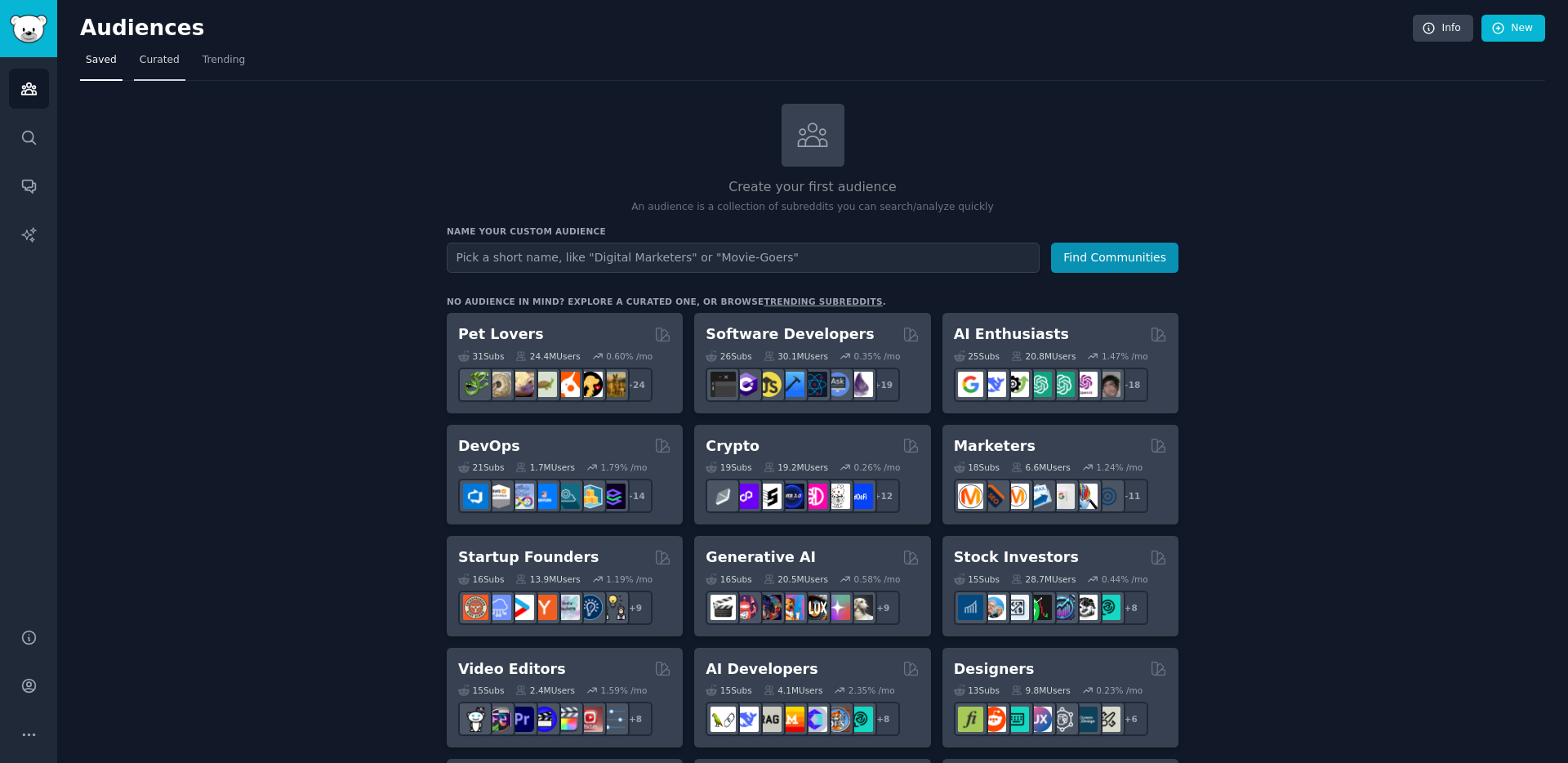
click at [161, 64] on span "Curated" at bounding box center [160, 61] width 40 height 15
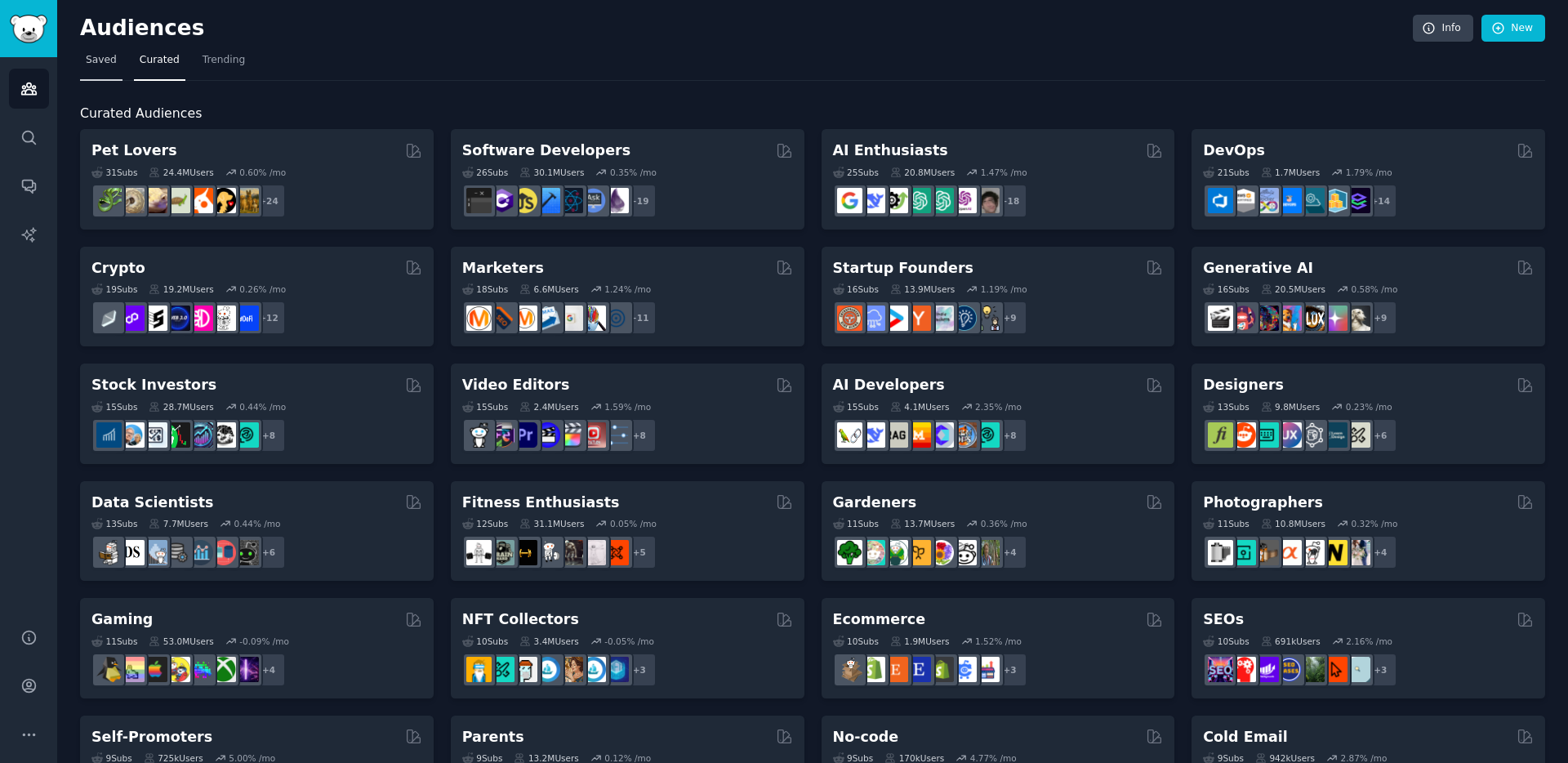
click at [100, 64] on span "Saved" at bounding box center [102, 61] width 31 height 15
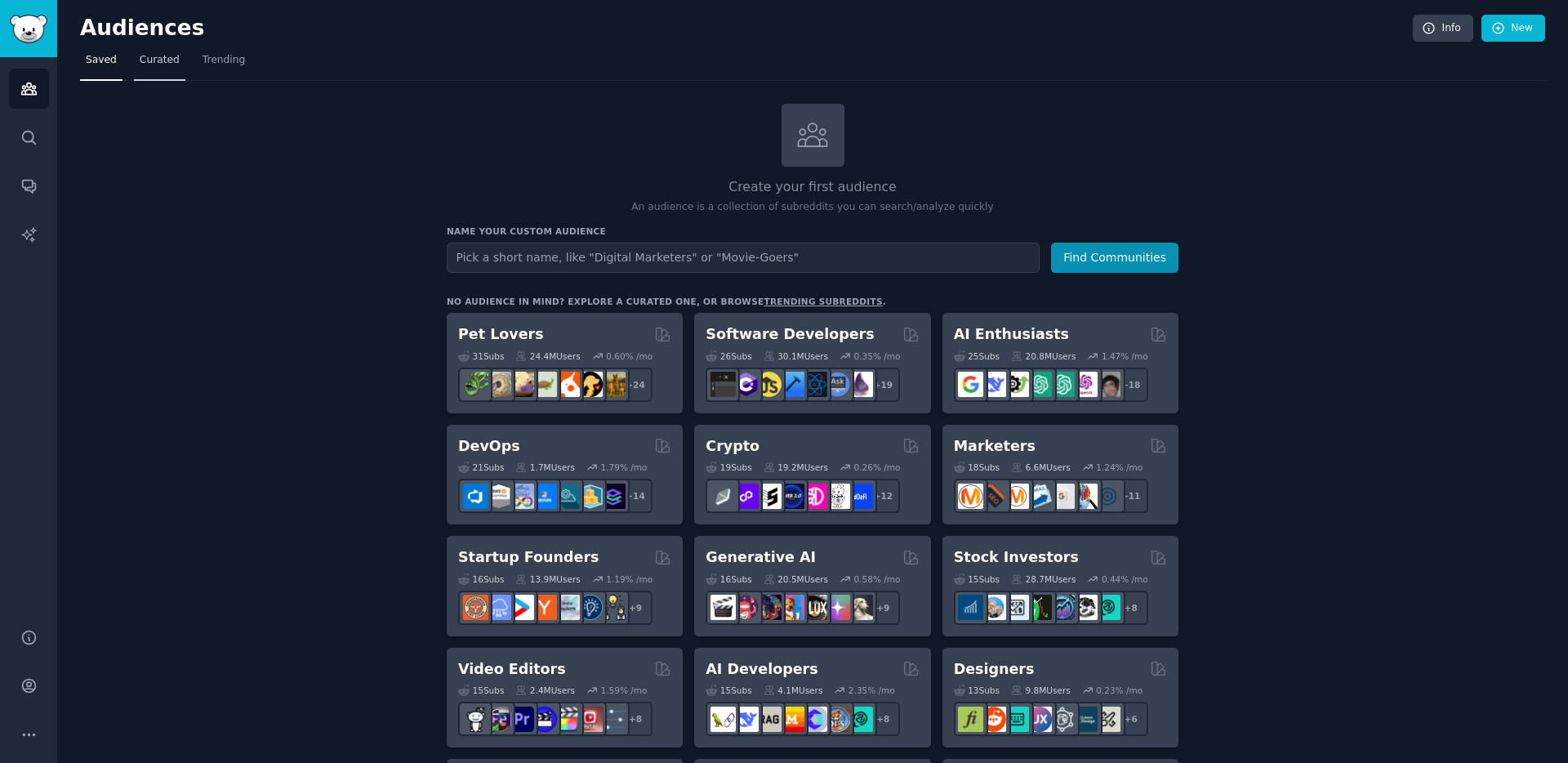
click at [157, 62] on span "Curated" at bounding box center [160, 61] width 40 height 15
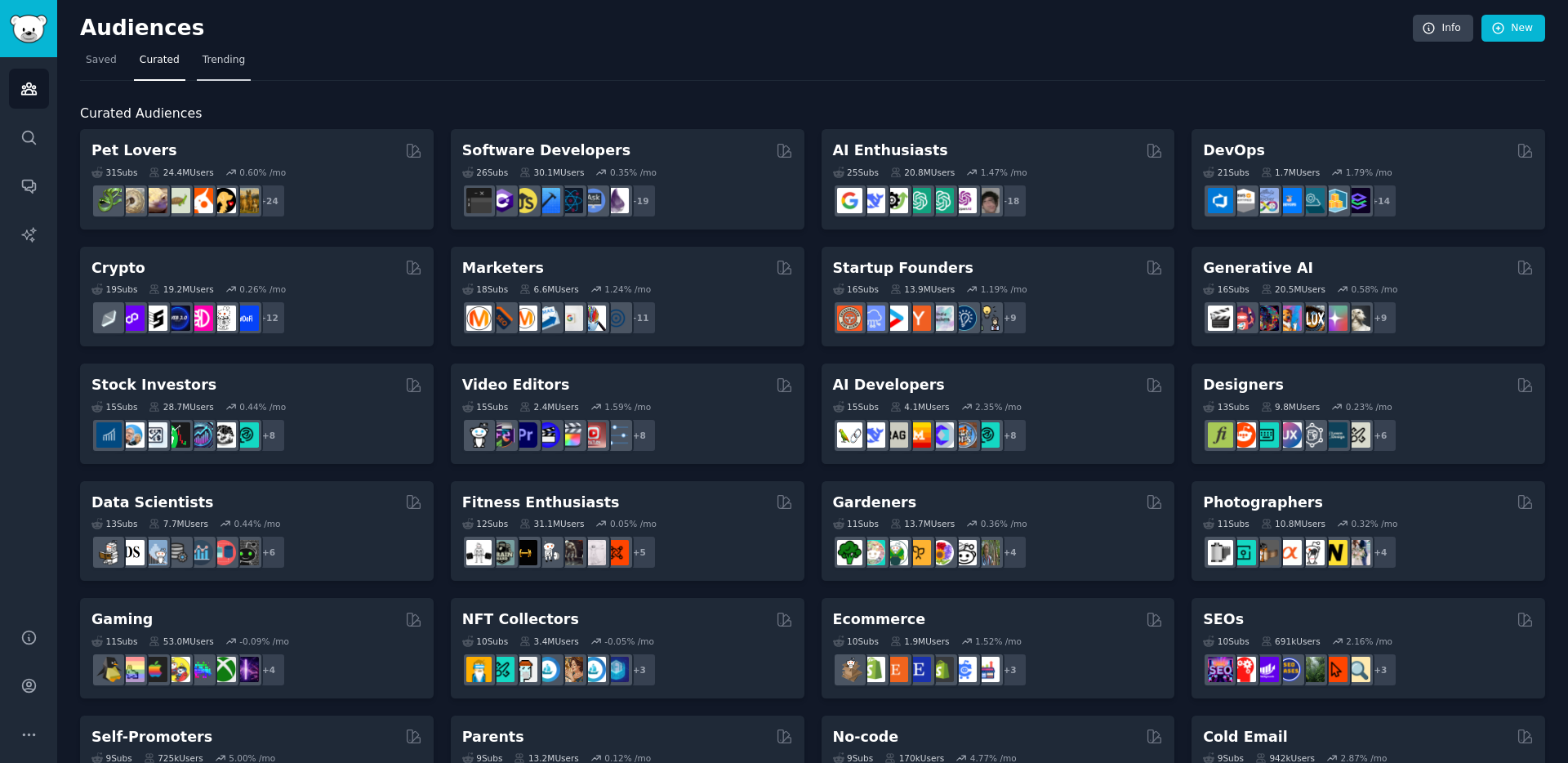
click at [207, 54] on span "Trending" at bounding box center [223, 61] width 43 height 15
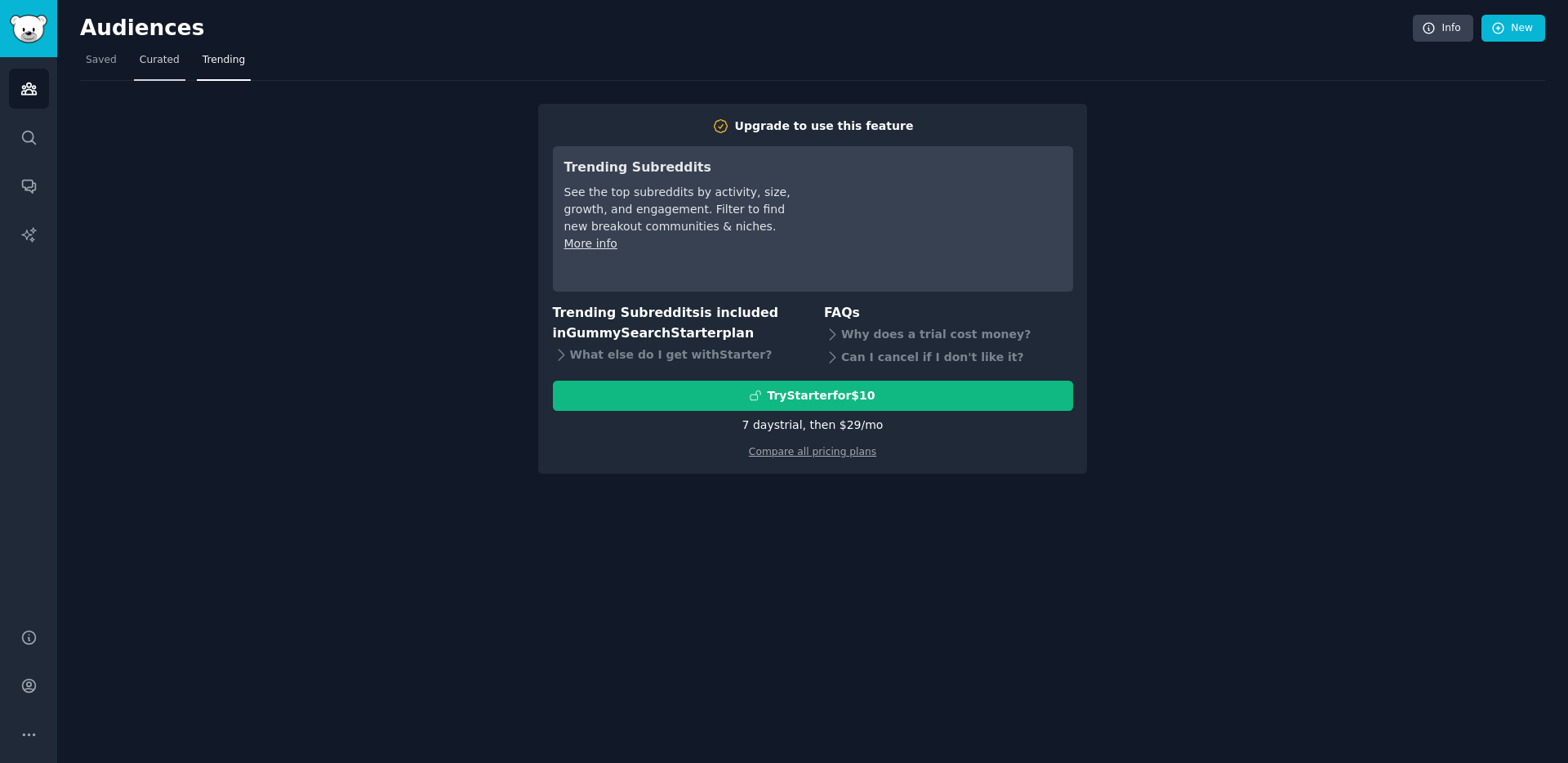
click at [161, 57] on span "Curated" at bounding box center [160, 61] width 40 height 15
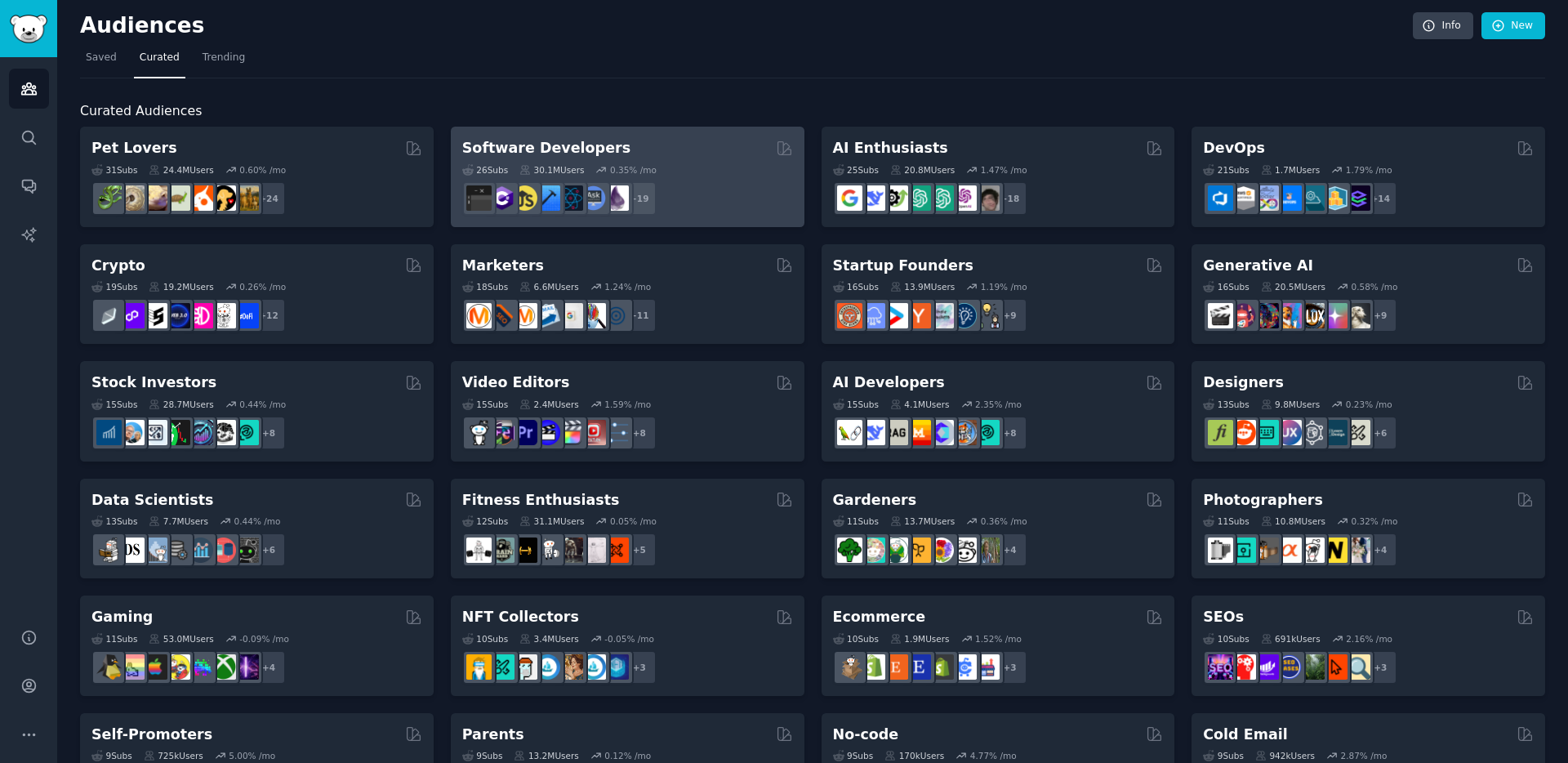
scroll to position [6, 0]
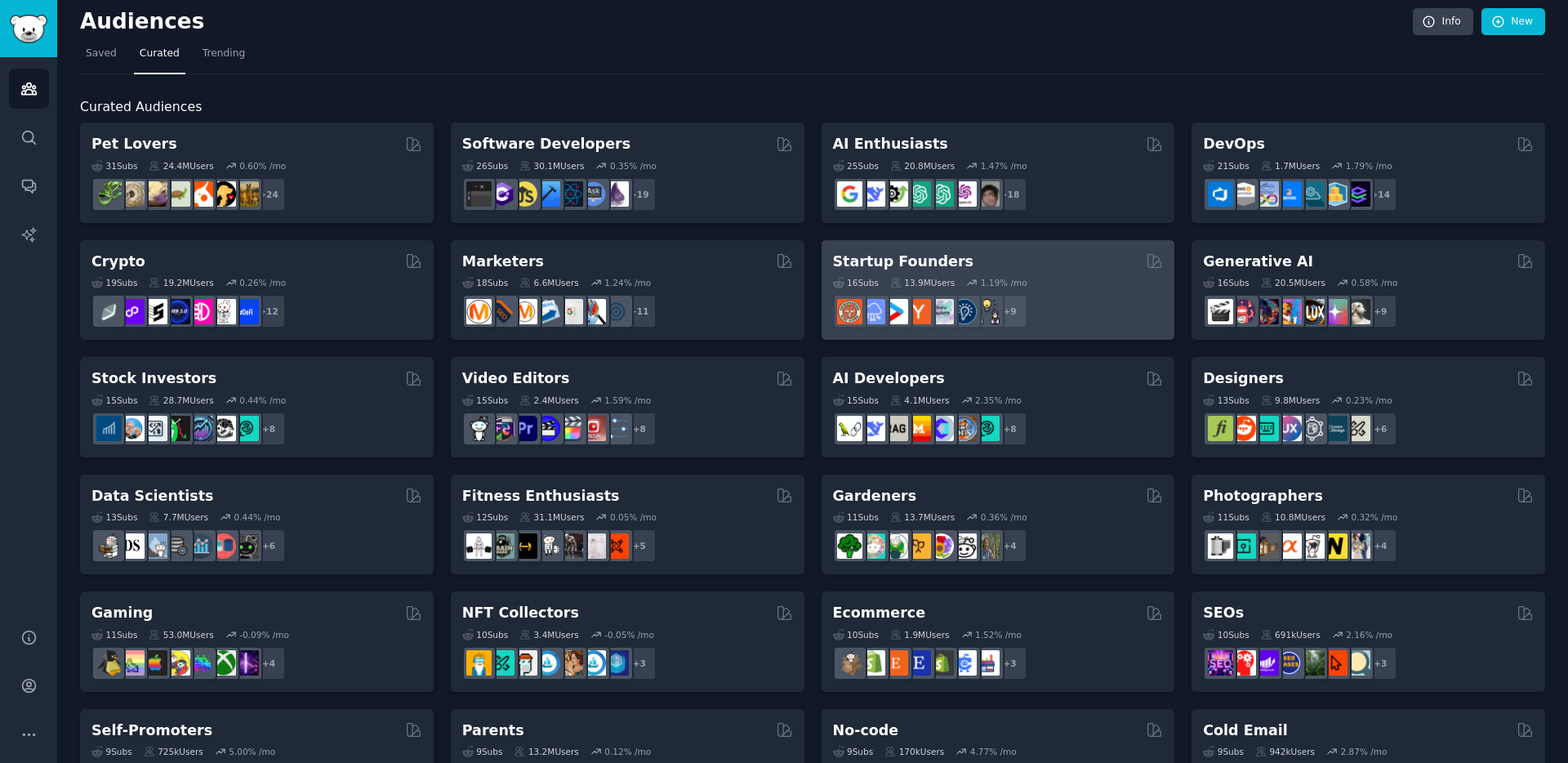
click at [1047, 283] on div "16 Sub s 13.9M Users 1.19 % /mo" at bounding box center [998, 282] width 331 height 12
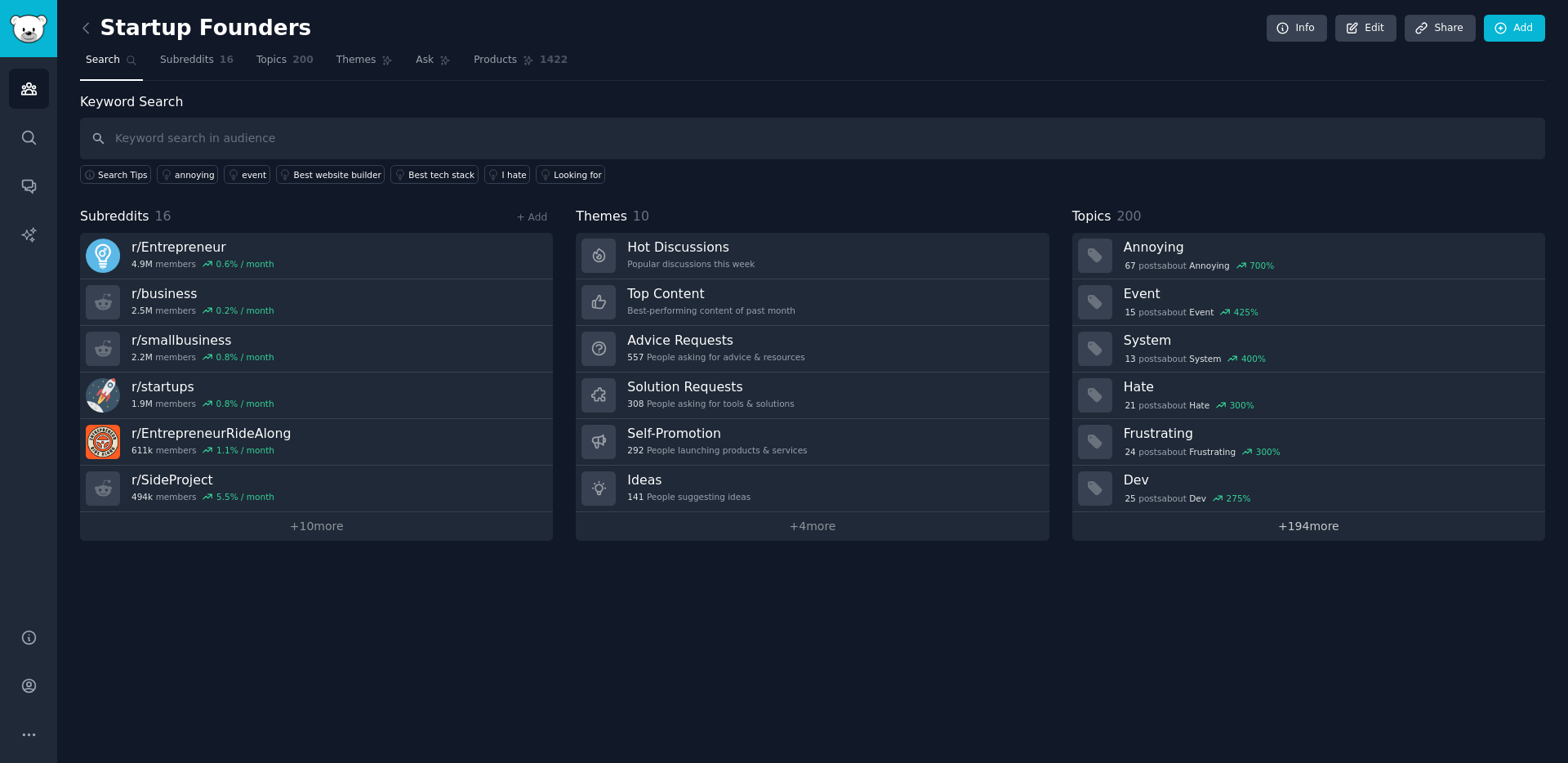
click at [1313, 528] on link "+ 194 more" at bounding box center [1308, 527] width 472 height 29
